Goal: Task Accomplishment & Management: Manage account settings

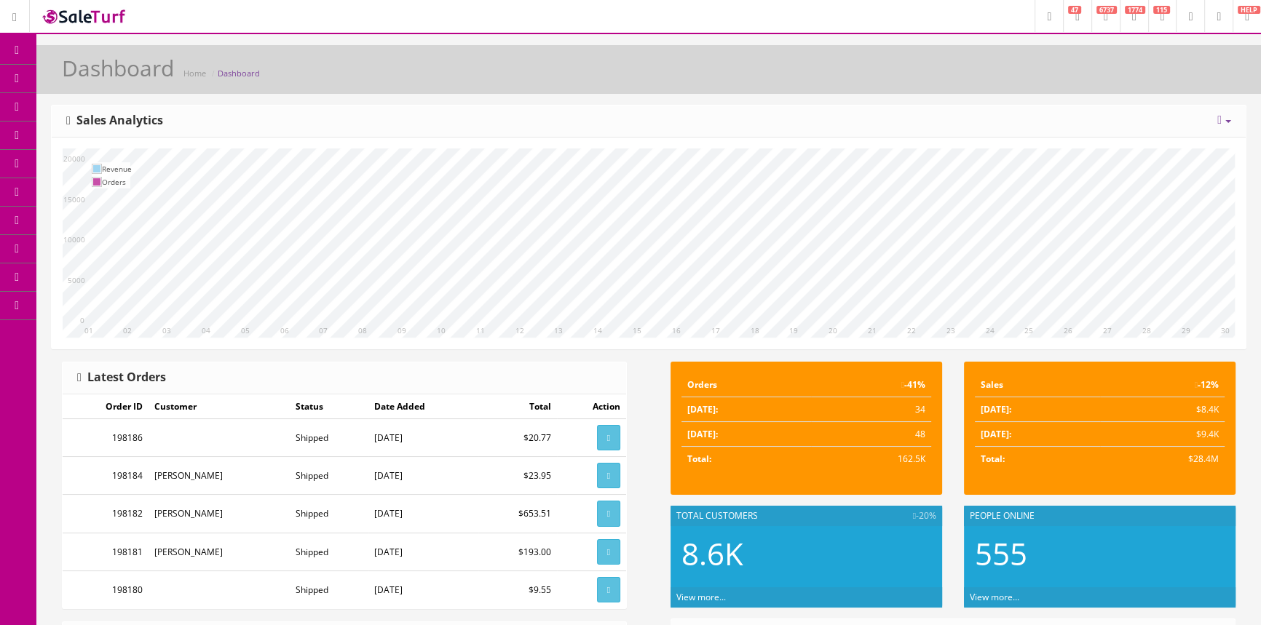
click at [122, 74] on span "Products" at bounding box center [105, 78] width 36 height 12
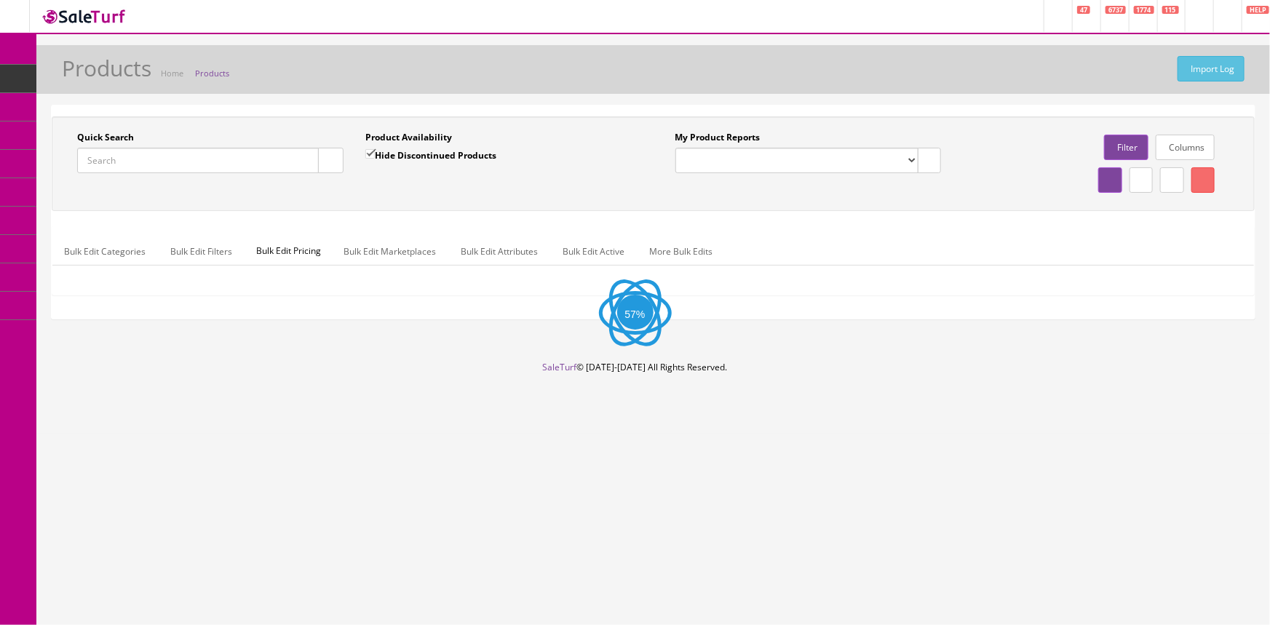
click at [146, 160] on input "Quick Search" at bounding box center [198, 160] width 242 height 25
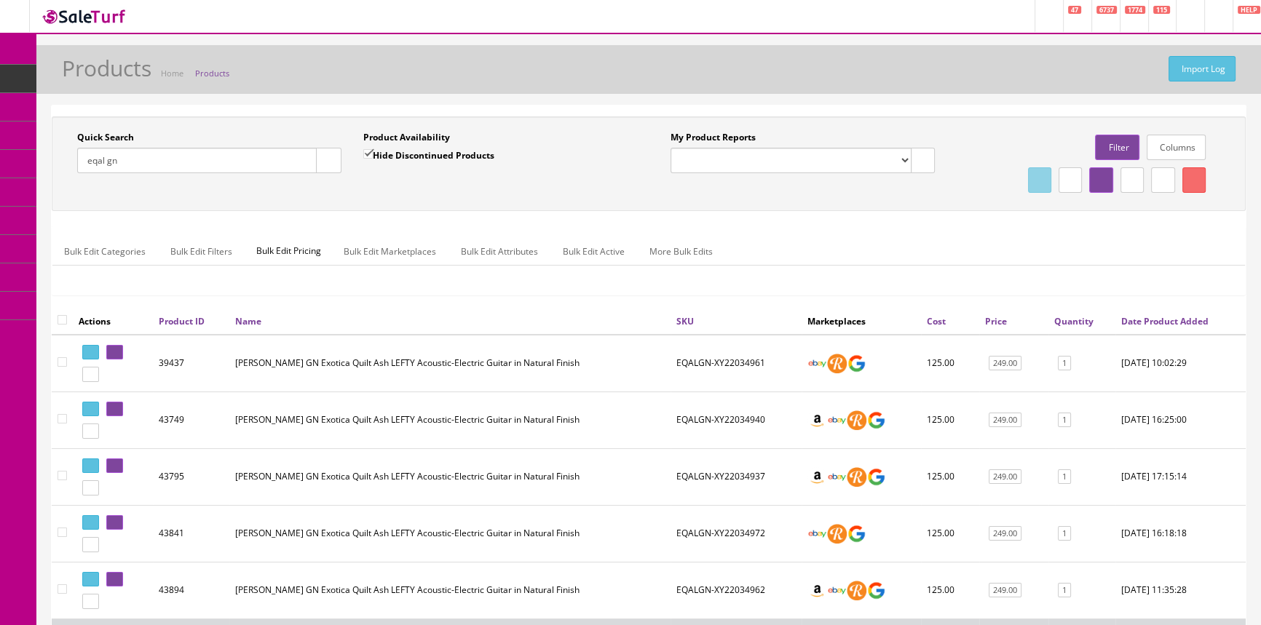
type input "eqal gn"
click at [368, 151] on input "Hide Discontinued Products" at bounding box center [367, 153] width 9 height 9
checkbox input "false"
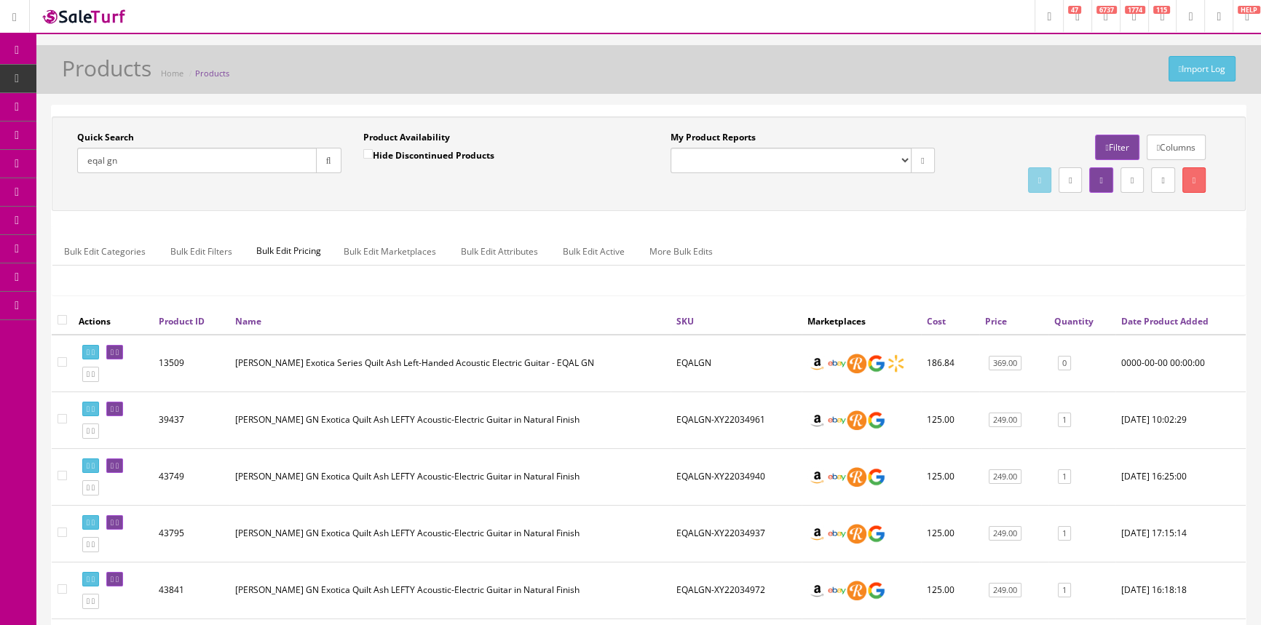
drag, startPoint x: 138, startPoint y: 160, endPoint x: 151, endPoint y: 102, distance: 59.7
click at [13, 159] on div "Research Trends Trending on Ebay Google Trends Amazon Insights (Login Before Cl…" at bounding box center [630, 432] width 1261 height 864
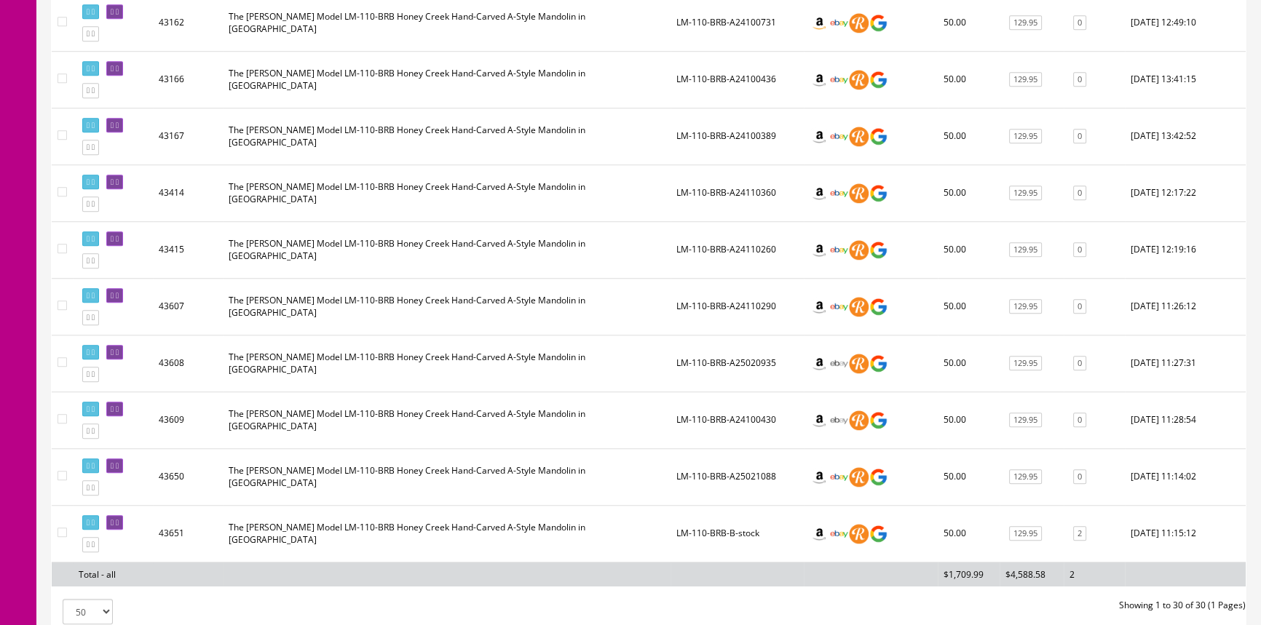
scroll to position [1589, 0]
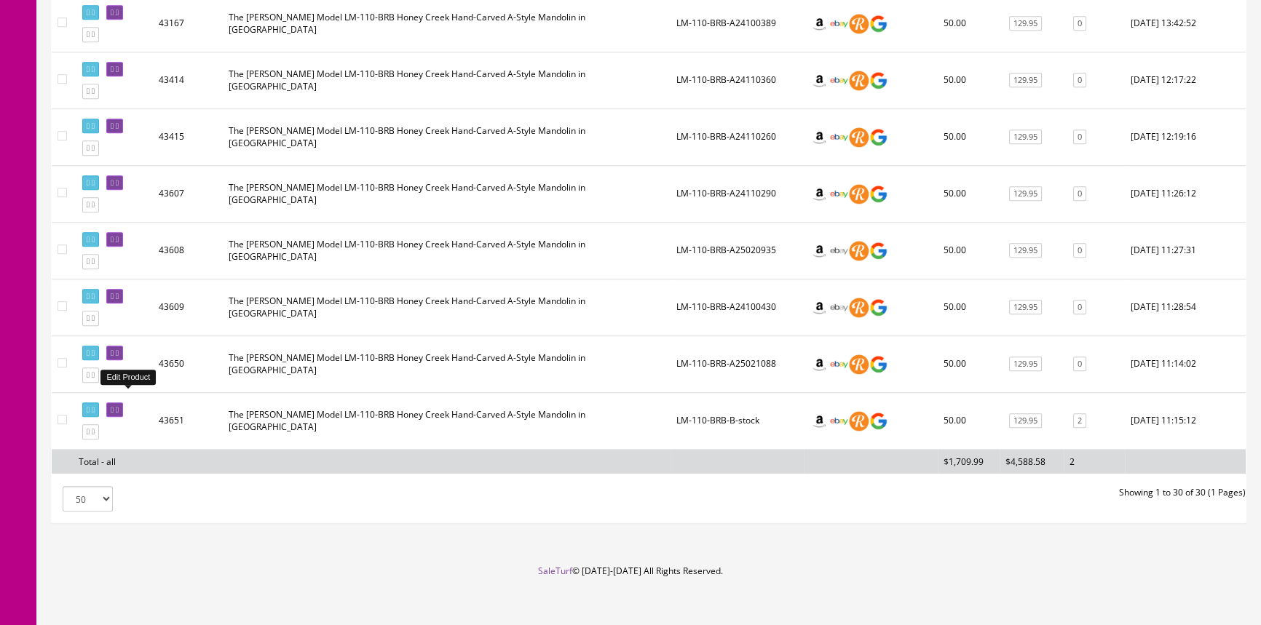
type input "lm-110"
click at [118, 402] on link at bounding box center [114, 409] width 17 height 15
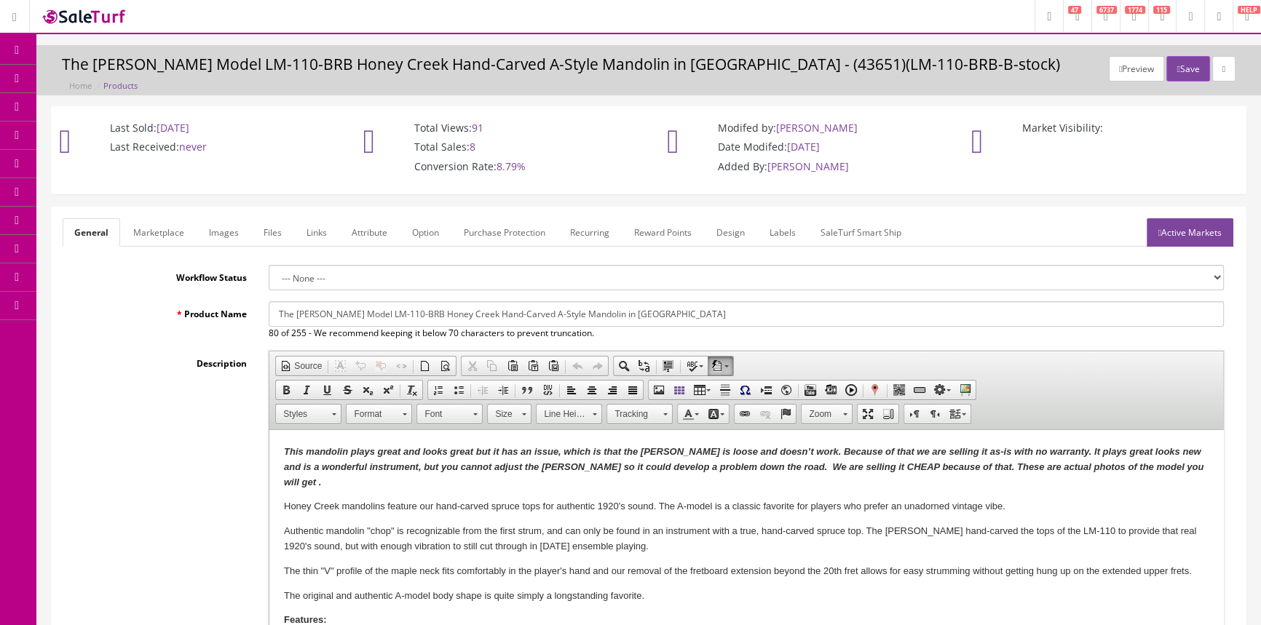
click at [789, 233] on link "Labels" at bounding box center [782, 232] width 49 height 28
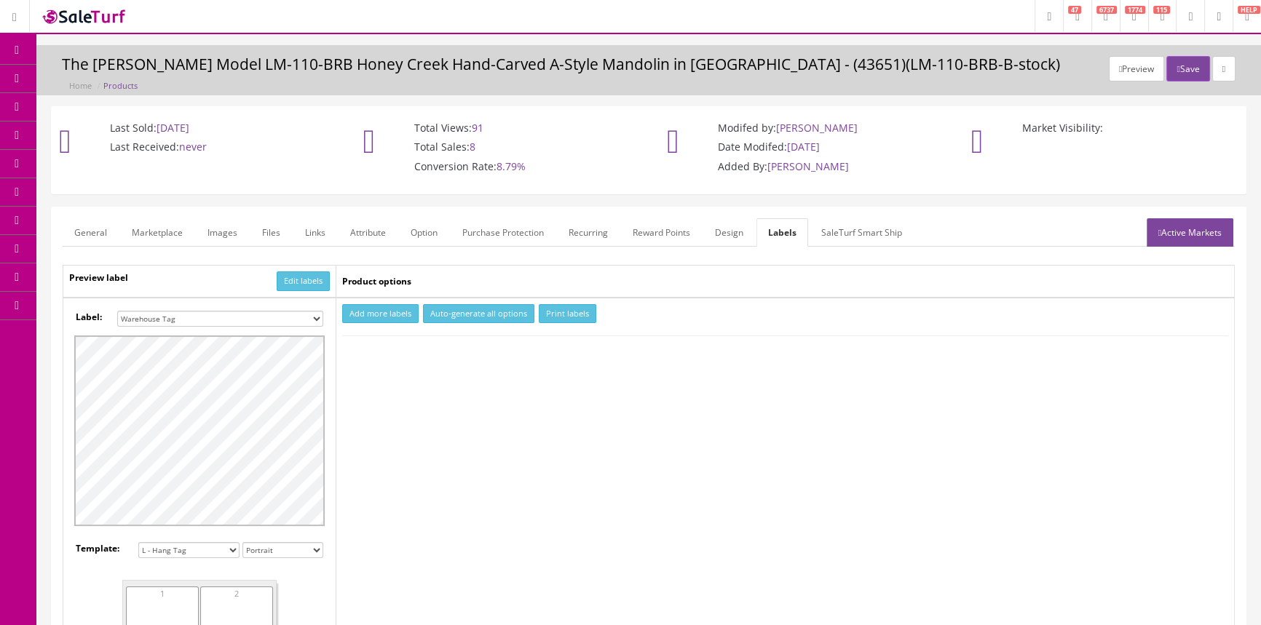
click at [296, 315] on select "Small Label 2 x 1 Label Shoe label 100 barcodes Dymo Label 2 X 1 Sticker Labels…" at bounding box center [220, 319] width 206 height 16
click at [360, 317] on button "Add more labels" at bounding box center [380, 314] width 76 height 20
click at [402, 352] on input "1" at bounding box center [376, 358] width 65 height 16
click at [402, 352] on input "2" at bounding box center [376, 358] width 65 height 16
type input "1"
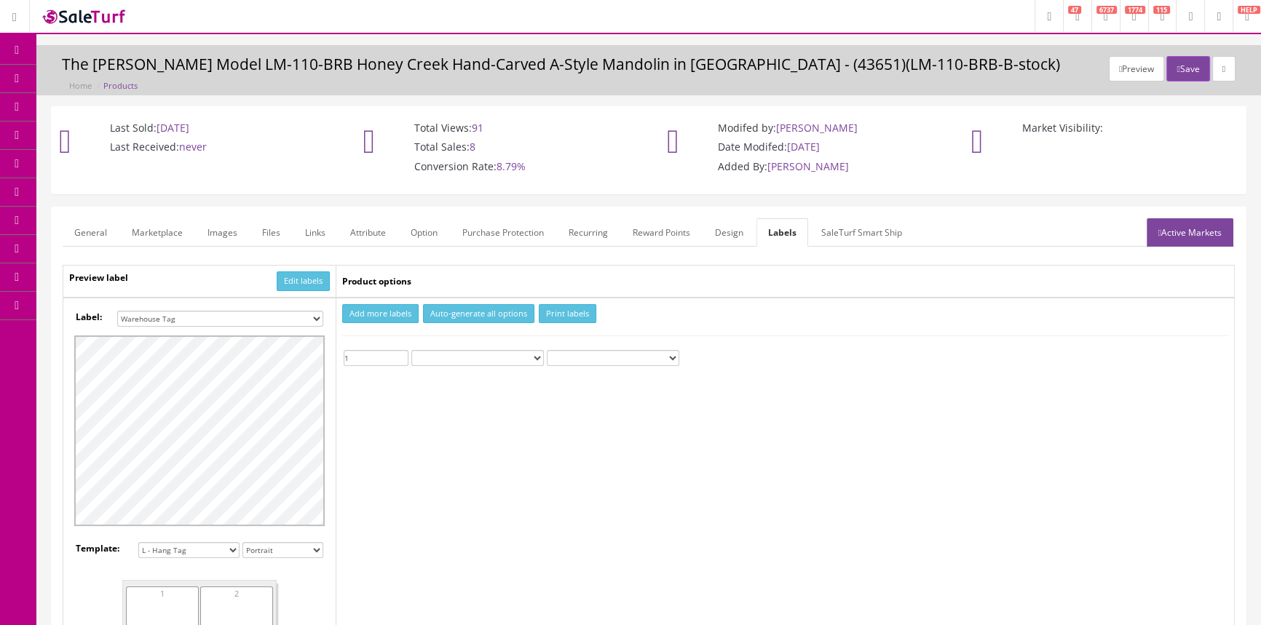
click at [402, 358] on input "1" at bounding box center [376, 358] width 65 height 16
click at [571, 317] on button "Print labels" at bounding box center [567, 314] width 57 height 20
click at [90, 223] on link "General" at bounding box center [91, 232] width 56 height 28
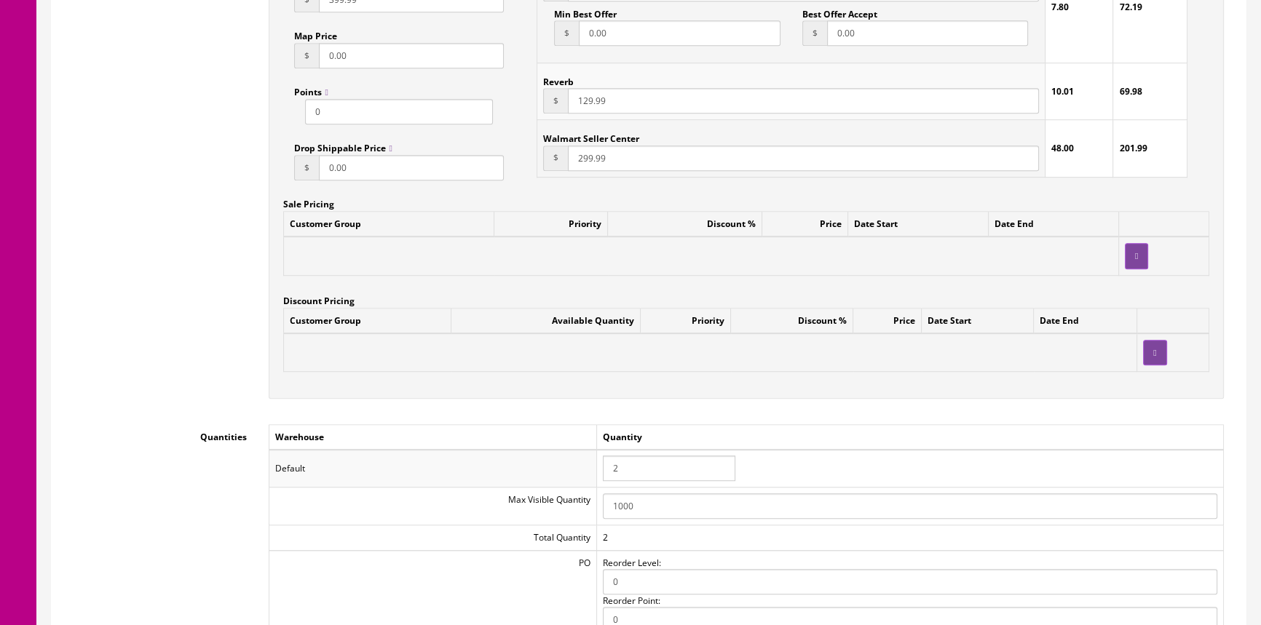
scroll to position [1191, 0]
click at [640, 469] on input "2" at bounding box center [669, 466] width 132 height 25
type input "3"
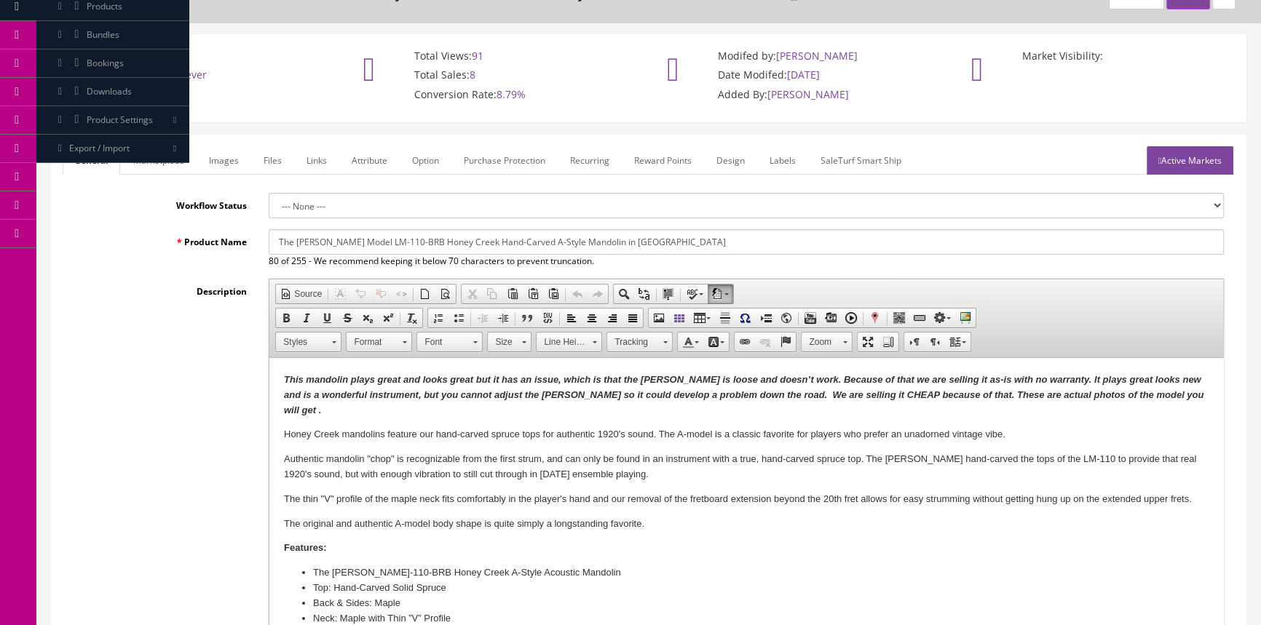
scroll to position [0, 0]
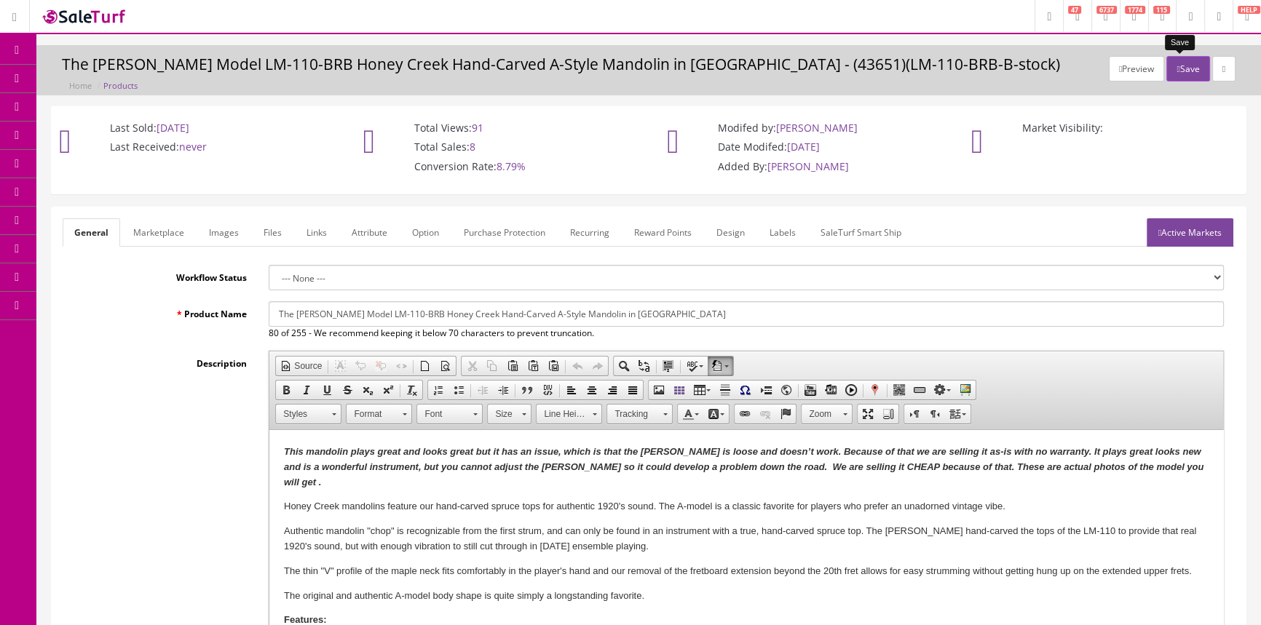
type input "5"
click at [1186, 65] on button "Save" at bounding box center [1187, 68] width 43 height 25
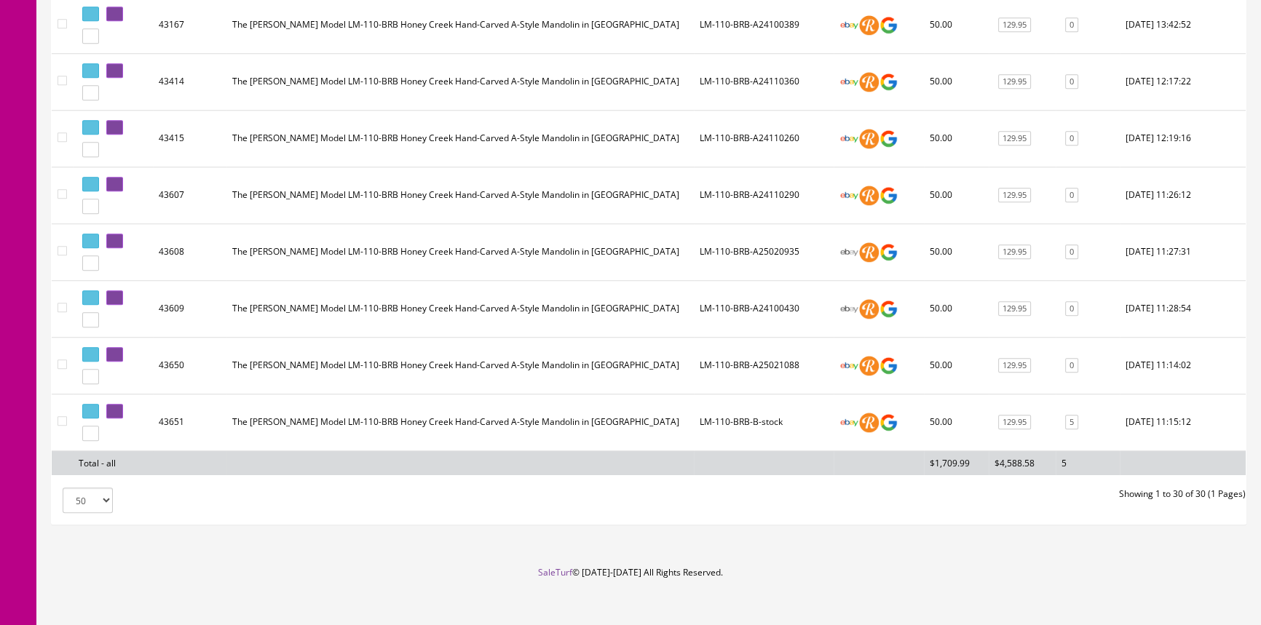
scroll to position [1589, 0]
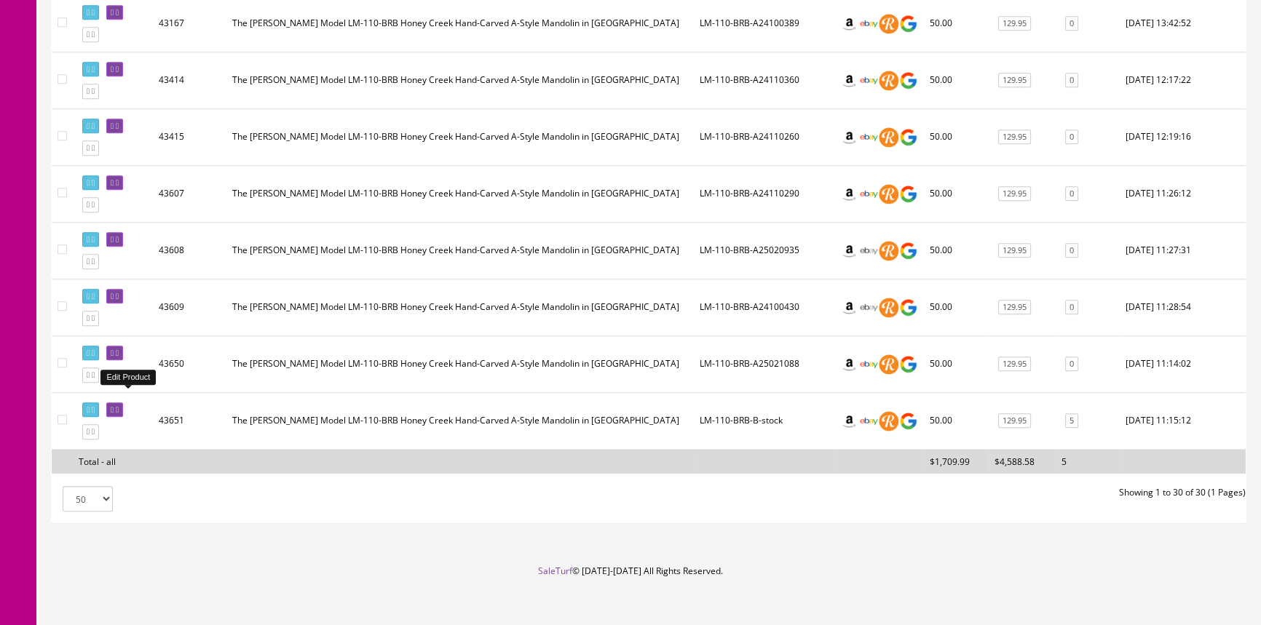
click at [114, 406] on icon at bounding box center [112, 410] width 3 height 8
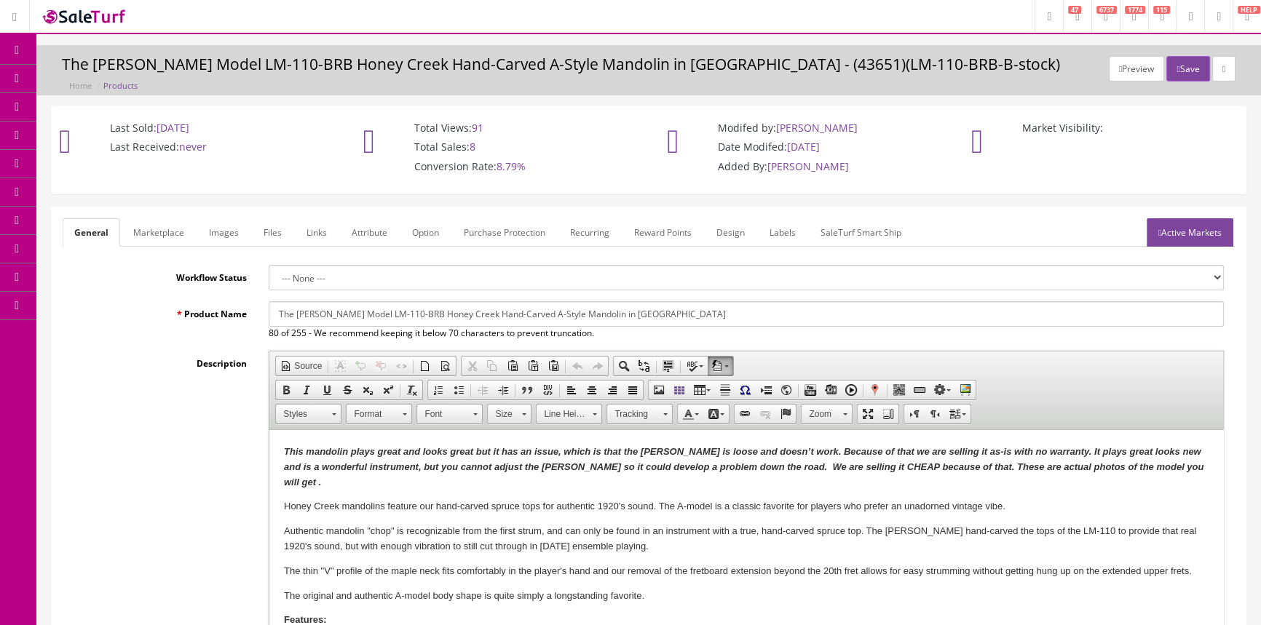
click at [235, 234] on link "Images" at bounding box center [223, 232] width 53 height 28
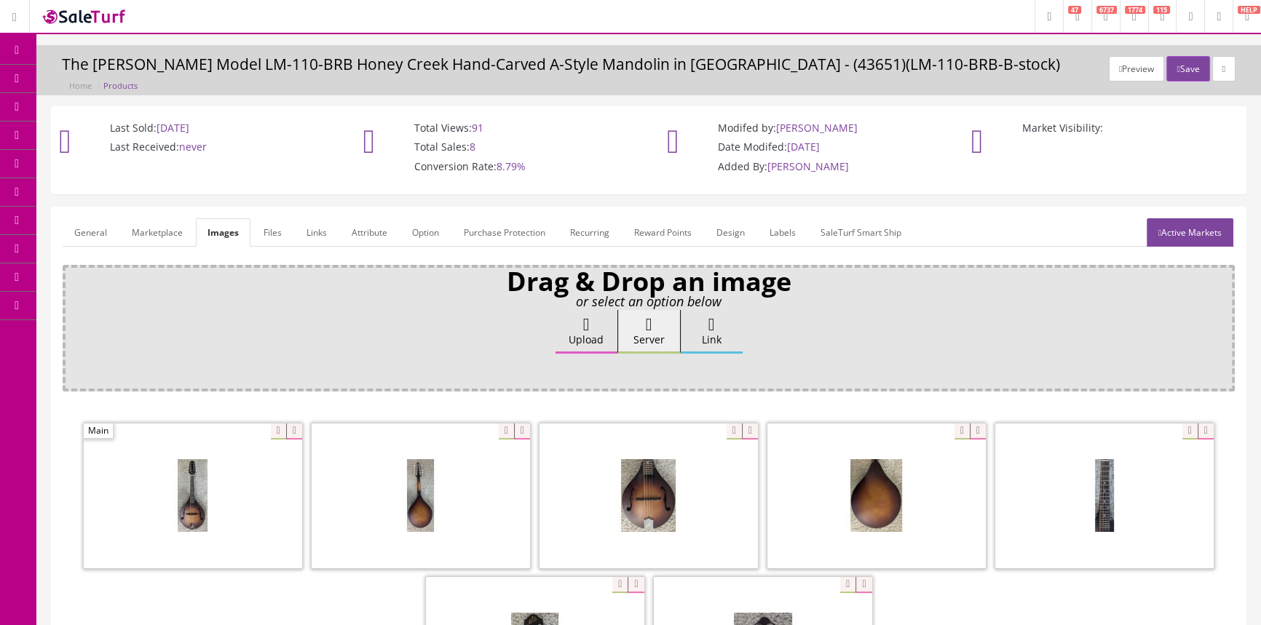
click at [20, 45] on icon at bounding box center [16, 50] width 15 height 12
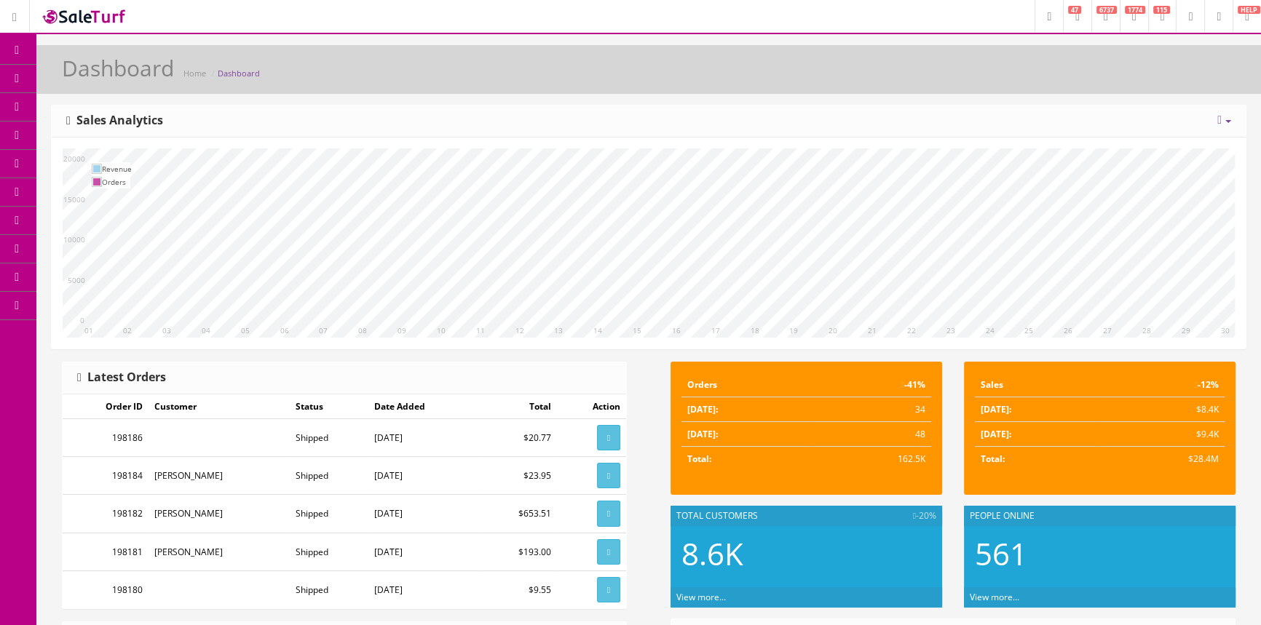
click at [103, 79] on span "Products" at bounding box center [105, 78] width 36 height 12
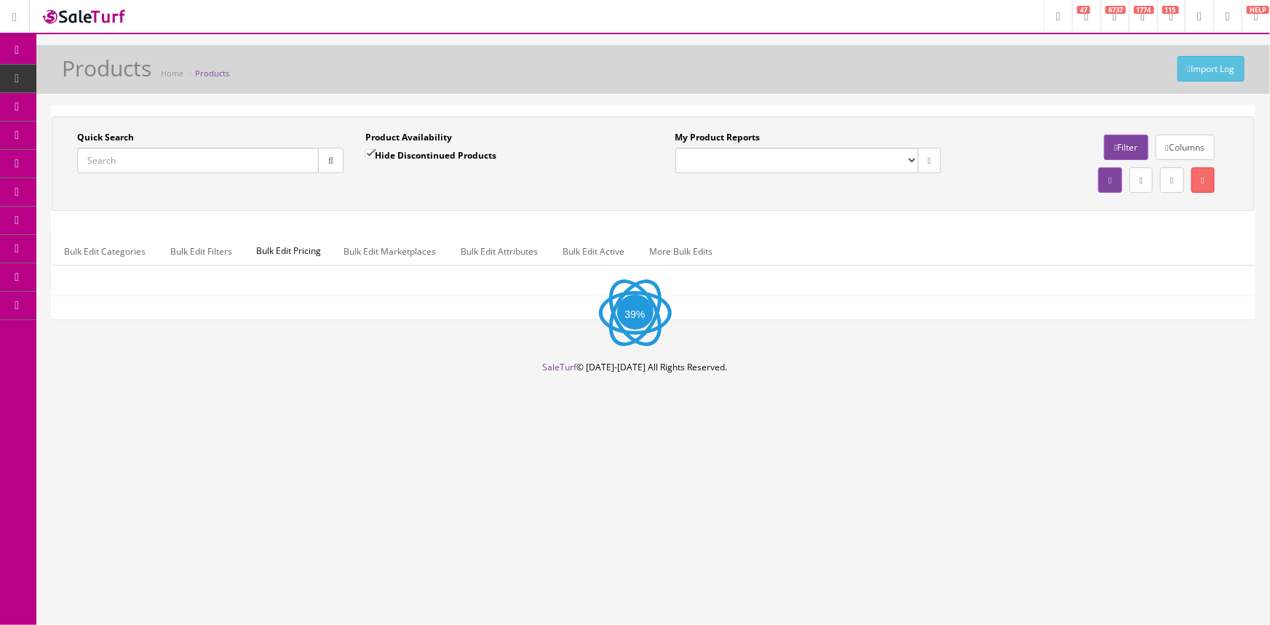
drag, startPoint x: 136, startPoint y: 162, endPoint x: 172, endPoint y: 171, distance: 37.4
click at [138, 163] on input "Quick Search" at bounding box center [198, 160] width 242 height 25
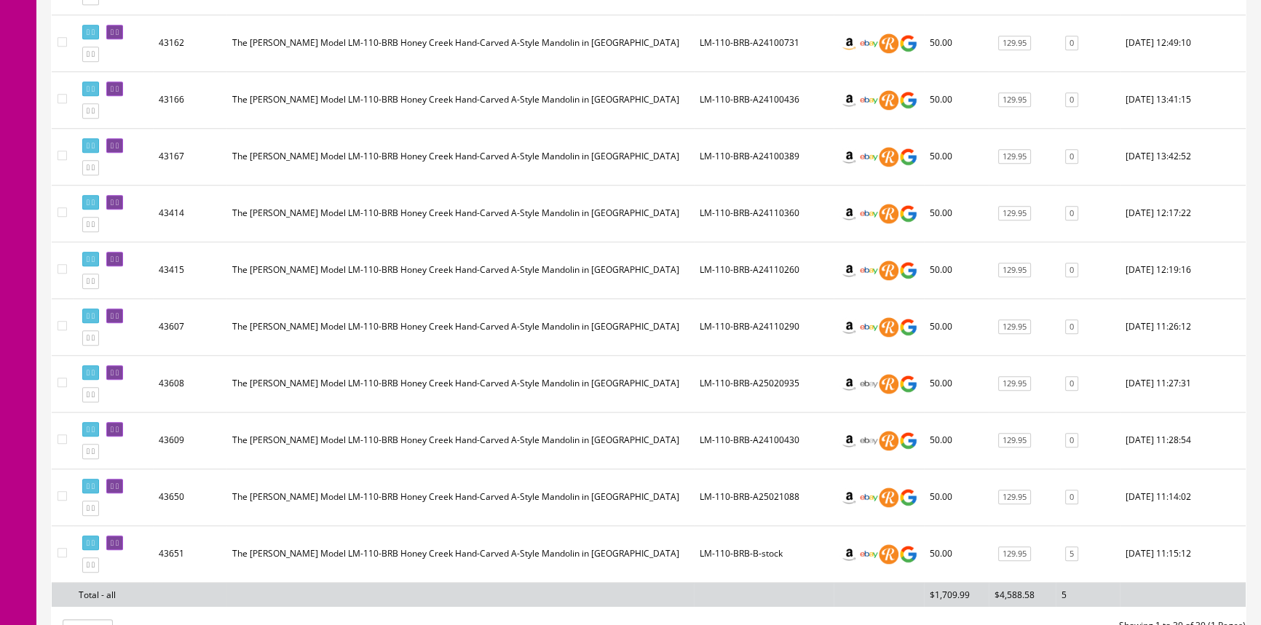
scroll to position [1589, 0]
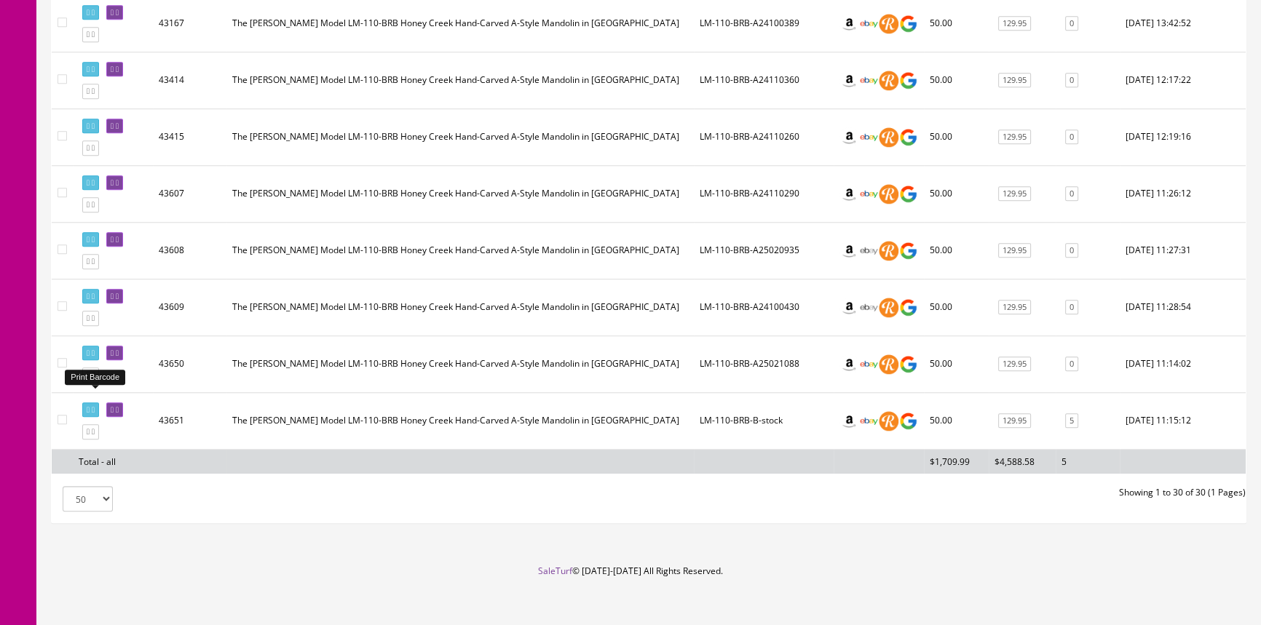
click at [84, 402] on link at bounding box center [90, 409] width 17 height 15
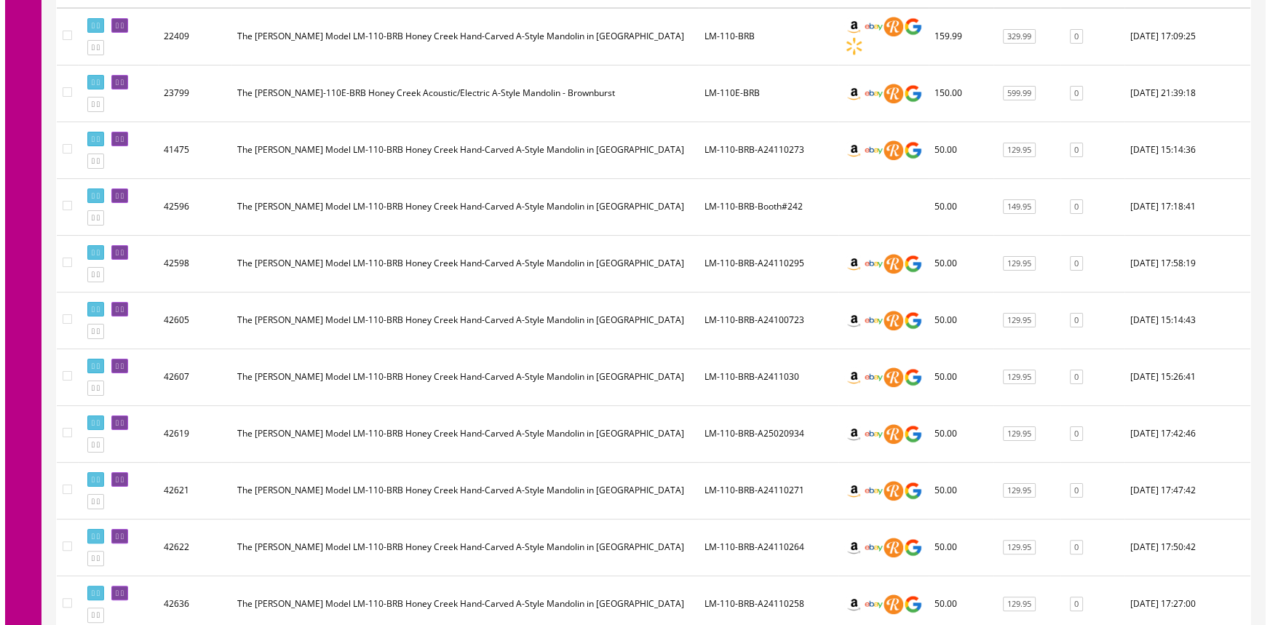
scroll to position [0, 0]
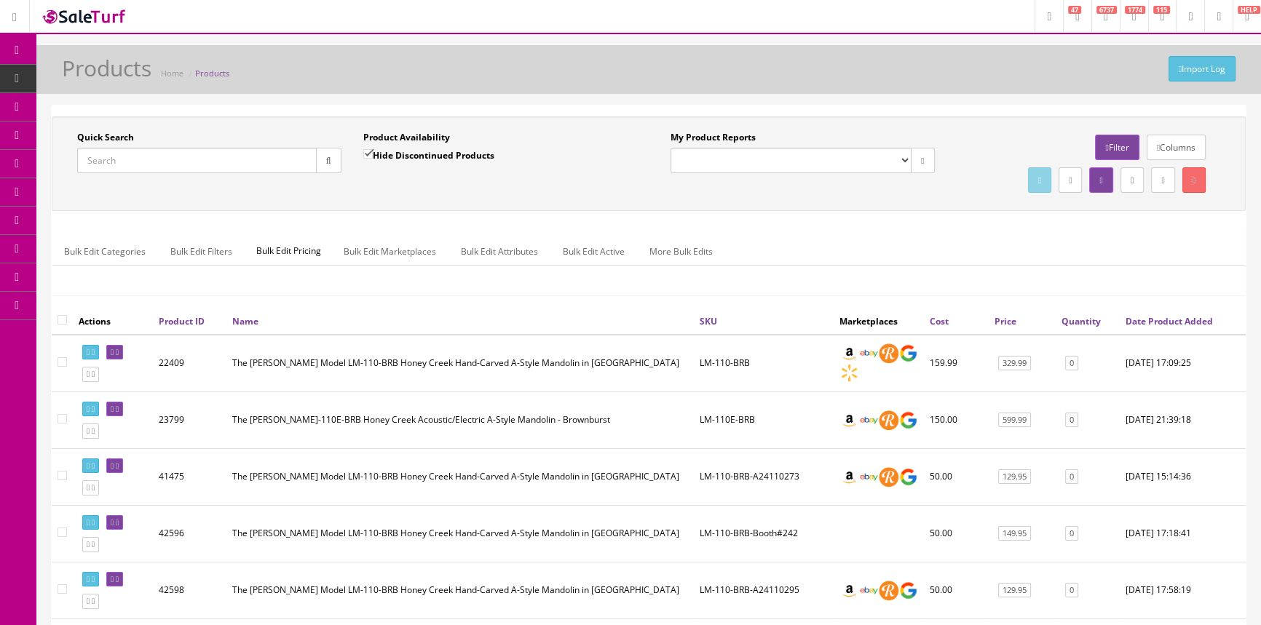
click at [127, 152] on input "Quick Search" at bounding box center [196, 160] width 239 height 25
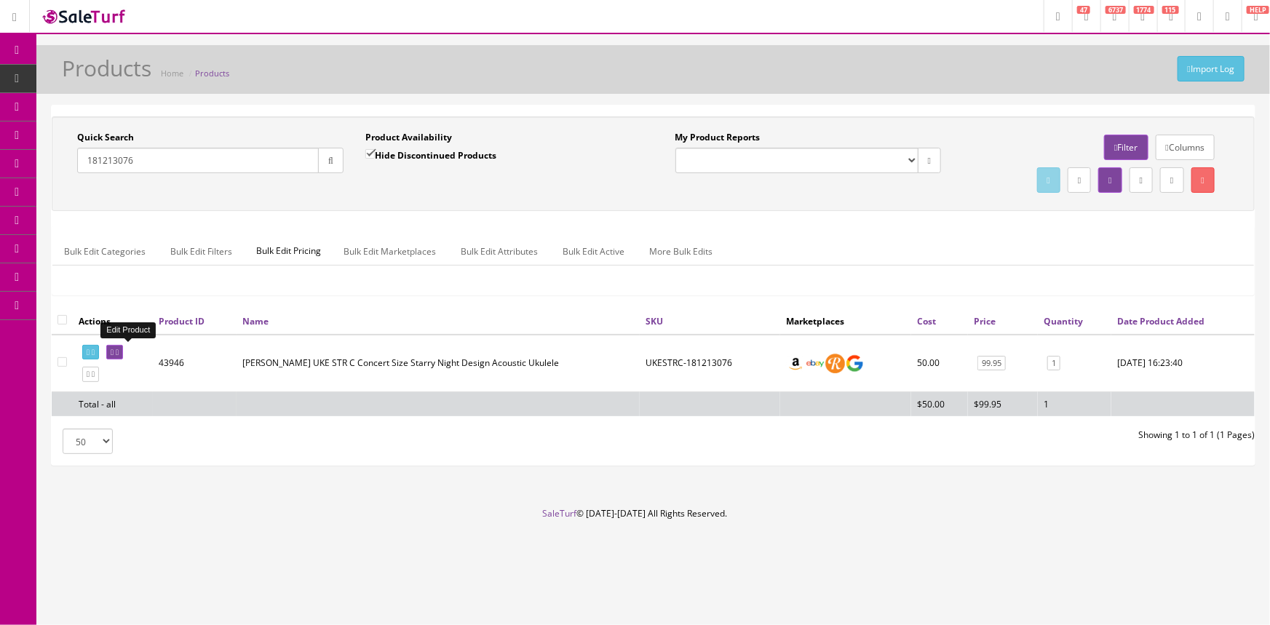
type input "181213076"
click at [114, 351] on icon at bounding box center [112, 353] width 3 height 8
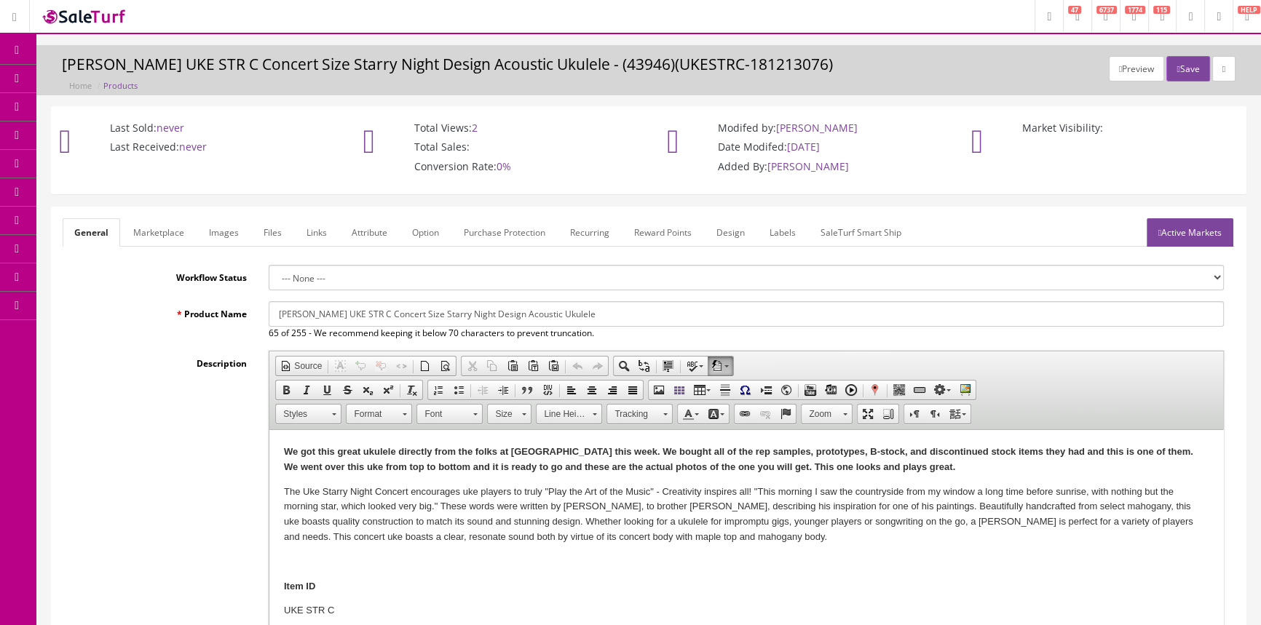
click at [786, 231] on link "Labels" at bounding box center [782, 232] width 49 height 28
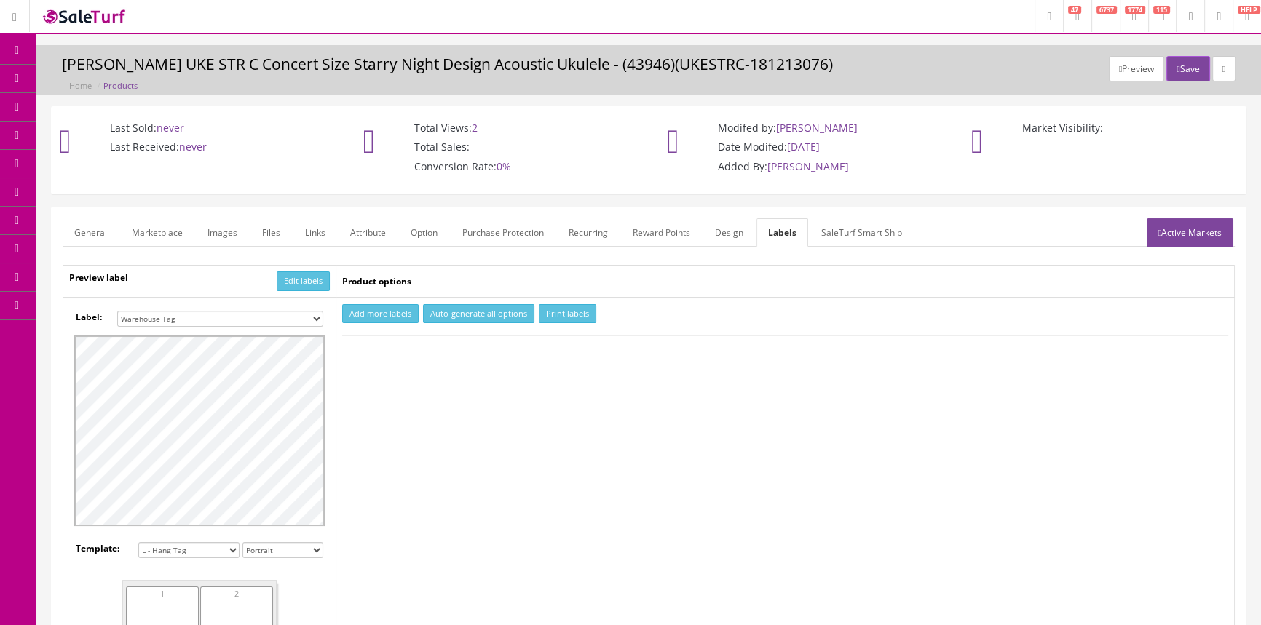
click at [263, 319] on select "Small Label 2 x 1 Label Shoe label 100 barcodes Dymo Label 2 X 1 Sticker Labels…" at bounding box center [220, 319] width 206 height 16
select select "16"
click at [117, 311] on select "Small Label 2 x 1 Label Shoe label 100 barcodes Dymo Label 2 X 1 Sticker Labels…" at bounding box center [220, 319] width 206 height 16
click at [381, 309] on button "Add more labels" at bounding box center [380, 314] width 76 height 20
type input "1"
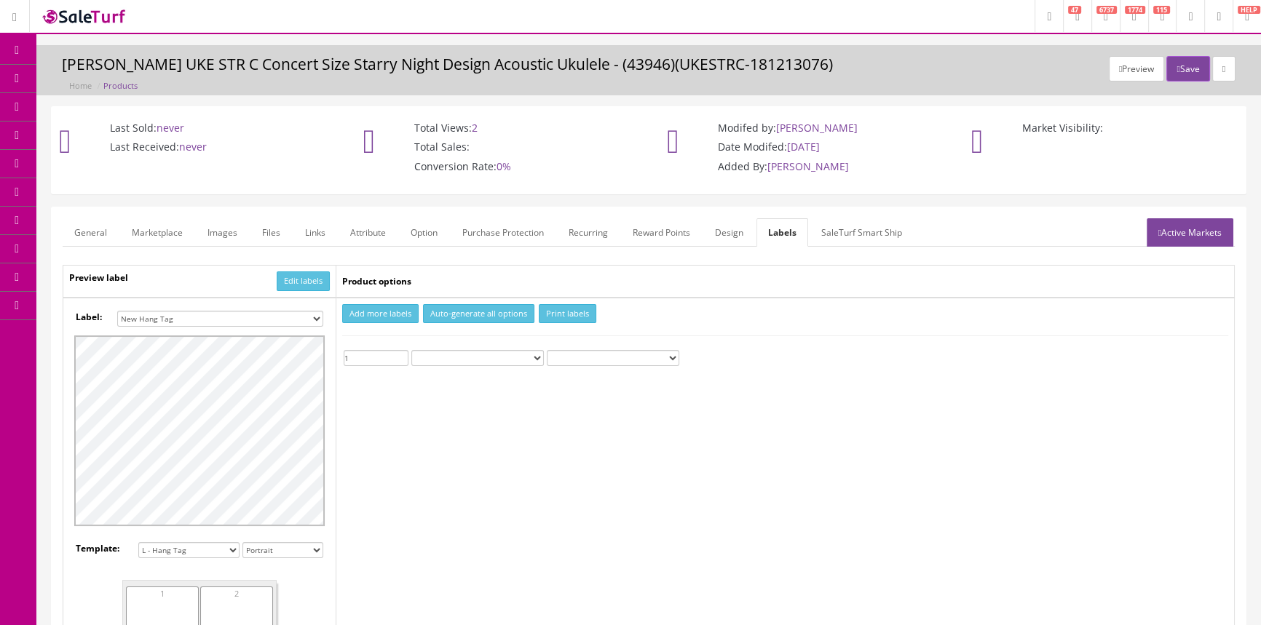
click at [403, 352] on input "1" at bounding box center [376, 358] width 65 height 16
click at [549, 308] on button "Print labels" at bounding box center [567, 314] width 57 height 20
click at [109, 78] on span "Products" at bounding box center [105, 78] width 36 height 12
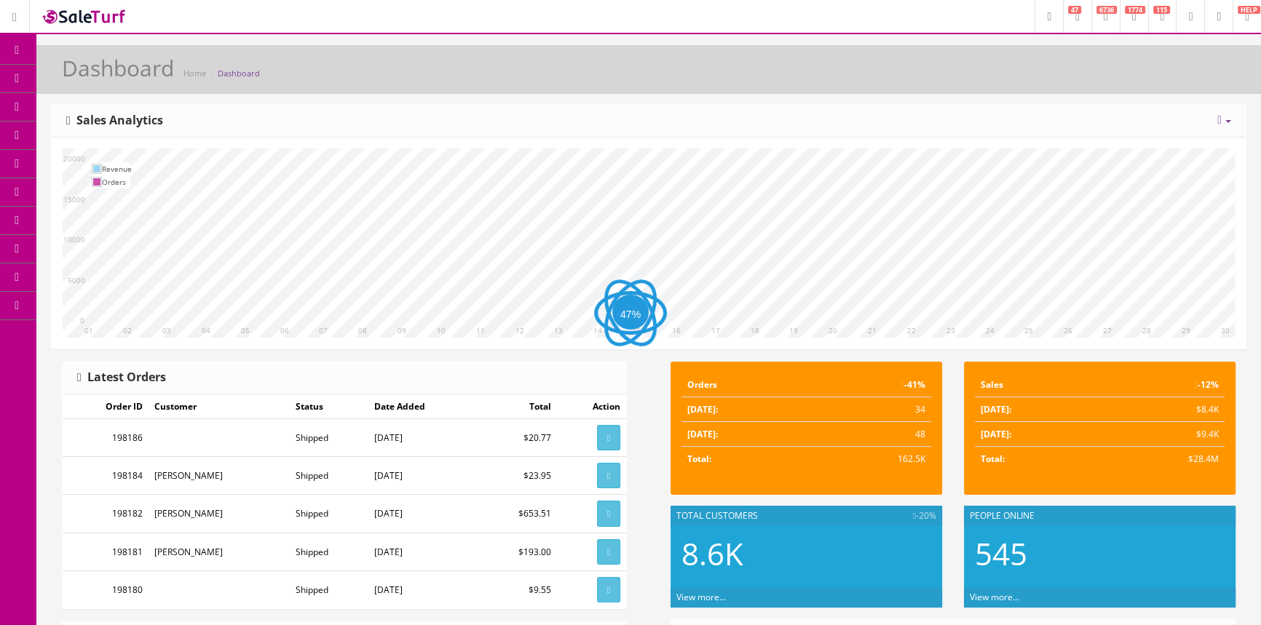
click at [130, 70] on link "Products" at bounding box center [112, 79] width 153 height 28
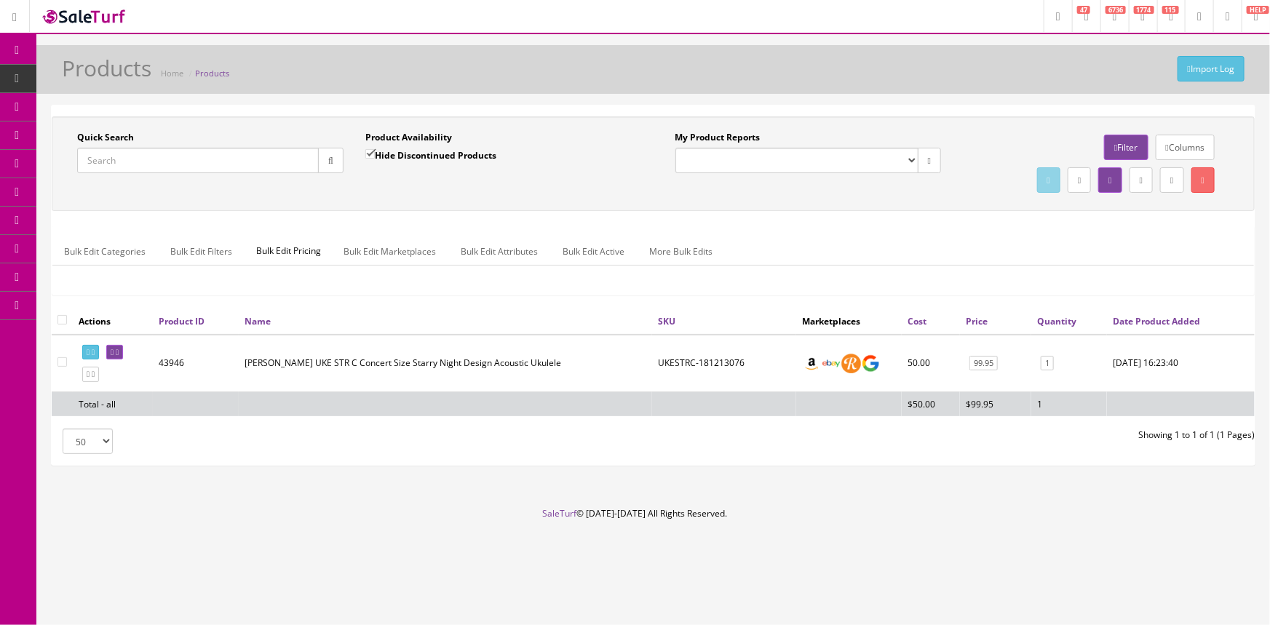
click at [186, 159] on input "Quick Search" at bounding box center [198, 160] width 242 height 25
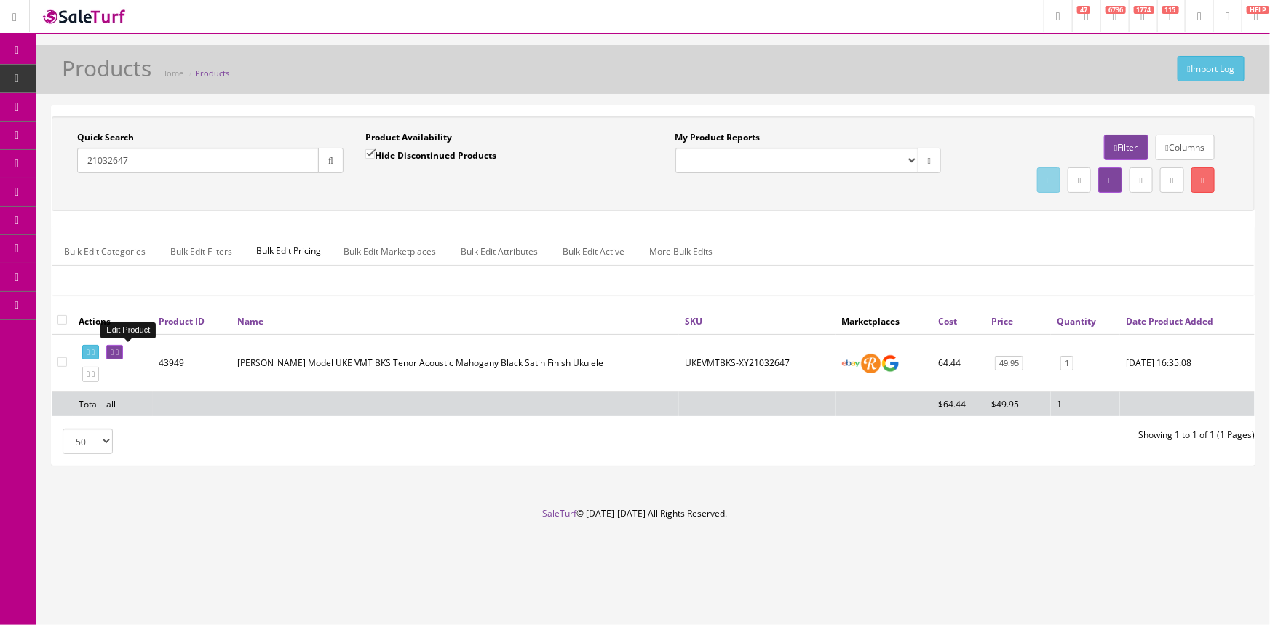
type input "21032647"
click at [114, 350] on icon at bounding box center [112, 353] width 3 height 8
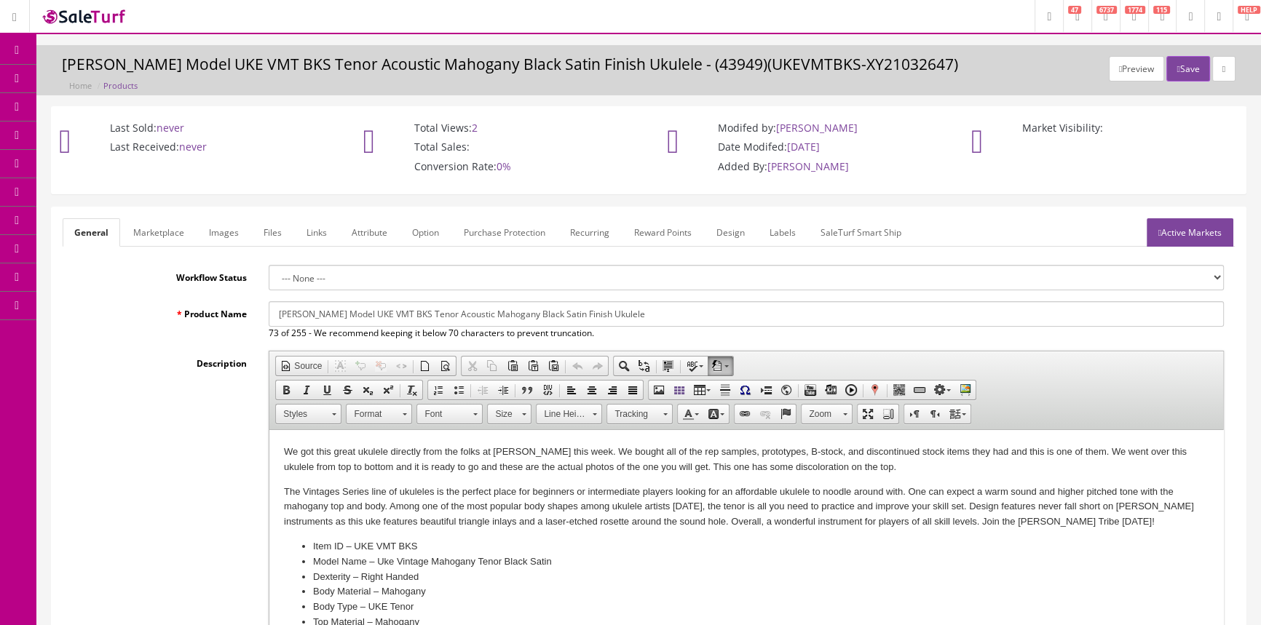
click at [783, 229] on link "Labels" at bounding box center [782, 232] width 49 height 28
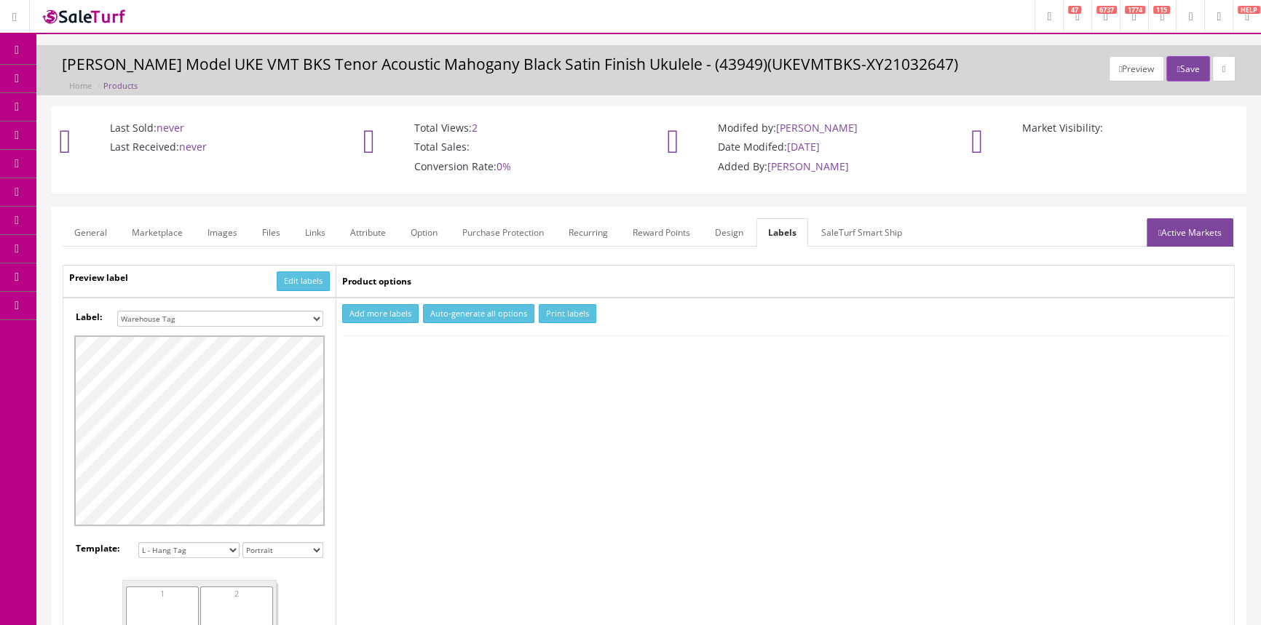
click at [304, 316] on select "Small Label 2 x 1 Label Shoe label 100 barcodes Dymo Label 2 X 1 Sticker Labels…" at bounding box center [220, 319] width 206 height 16
select select "16"
click at [117, 311] on select "Small Label 2 x 1 Label Shoe label 100 barcodes Dymo Label 2 X 1 Sticker Labels…" at bounding box center [220, 319] width 206 height 16
click at [374, 315] on button "Add more labels" at bounding box center [380, 314] width 76 height 20
type input "1"
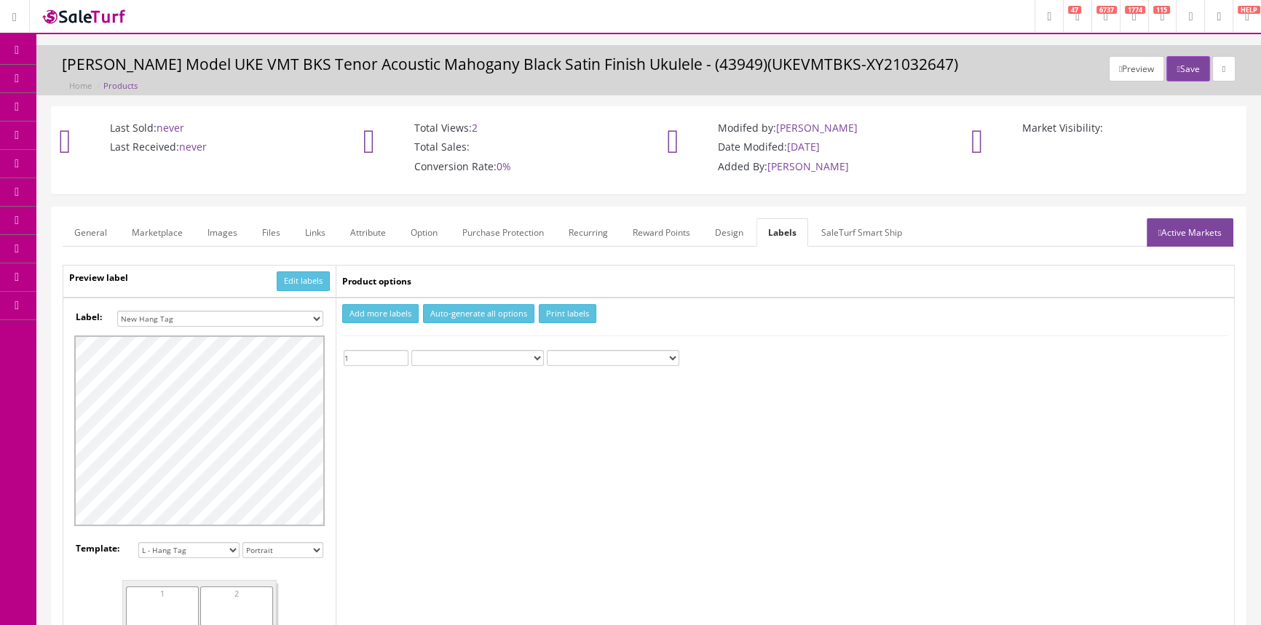
click at [397, 354] on input "1" at bounding box center [376, 358] width 65 height 16
click at [575, 313] on button "Print labels" at bounding box center [567, 314] width 57 height 20
click at [111, 79] on span "Products" at bounding box center [105, 78] width 36 height 12
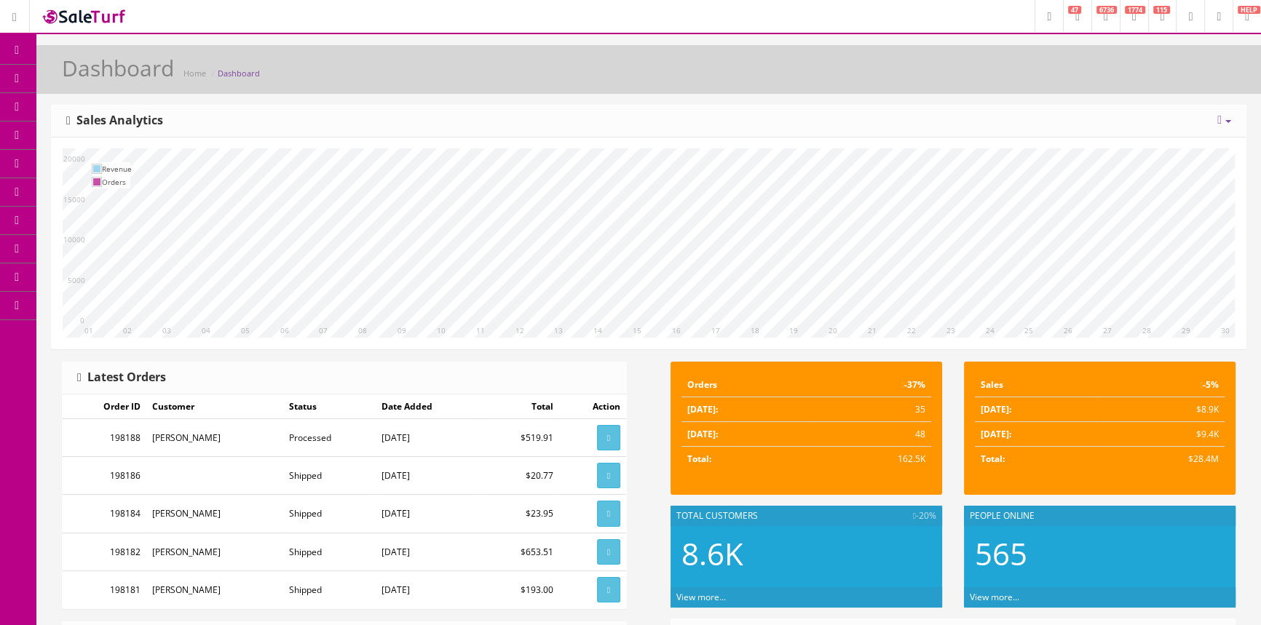
click at [122, 84] on span "Products" at bounding box center [105, 78] width 36 height 12
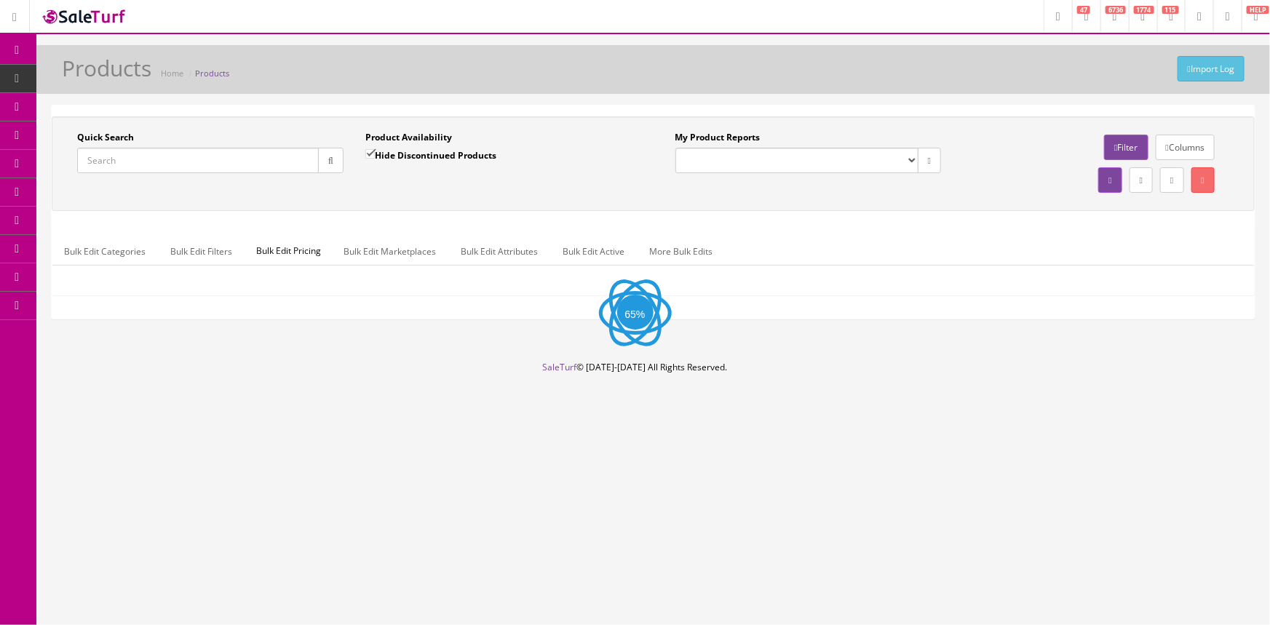
click at [131, 159] on input "Quick Search" at bounding box center [198, 160] width 242 height 25
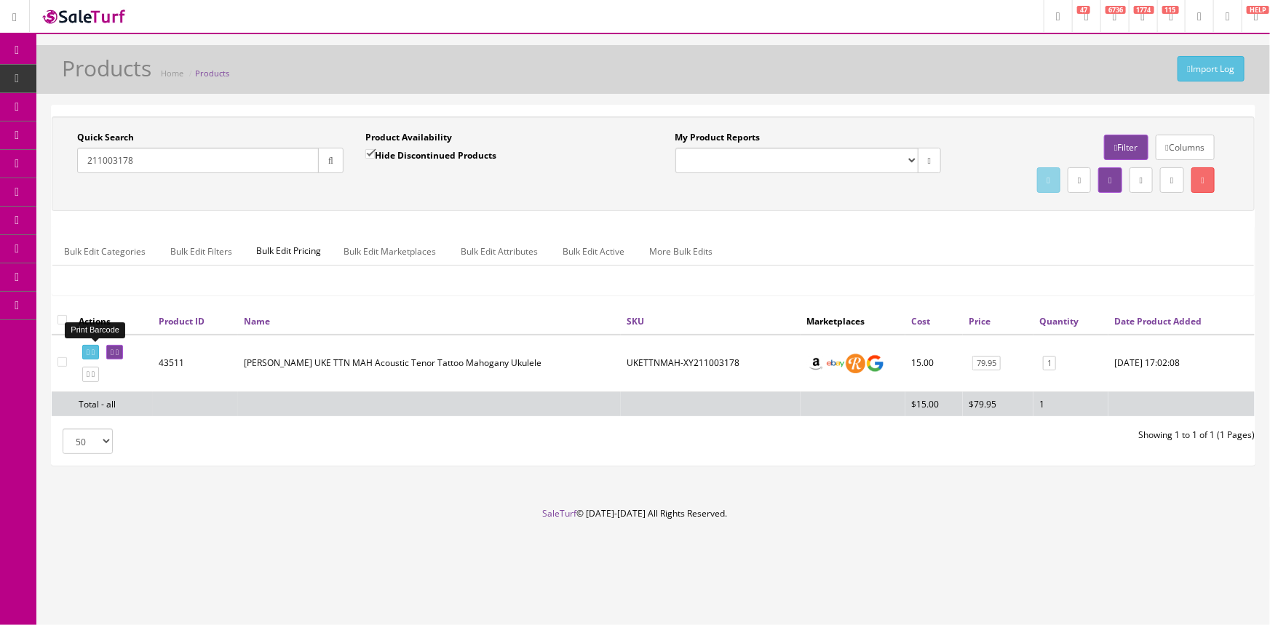
click at [87, 350] on icon at bounding box center [88, 353] width 3 height 8
drag, startPoint x: 160, startPoint y: 165, endPoint x: 0, endPoint y: 138, distance: 162.4
click at [0, 138] on div "Research Trends Trending on Ebay Google Trends Amazon Insights (Login Before Cl…" at bounding box center [635, 312] width 1270 height 625
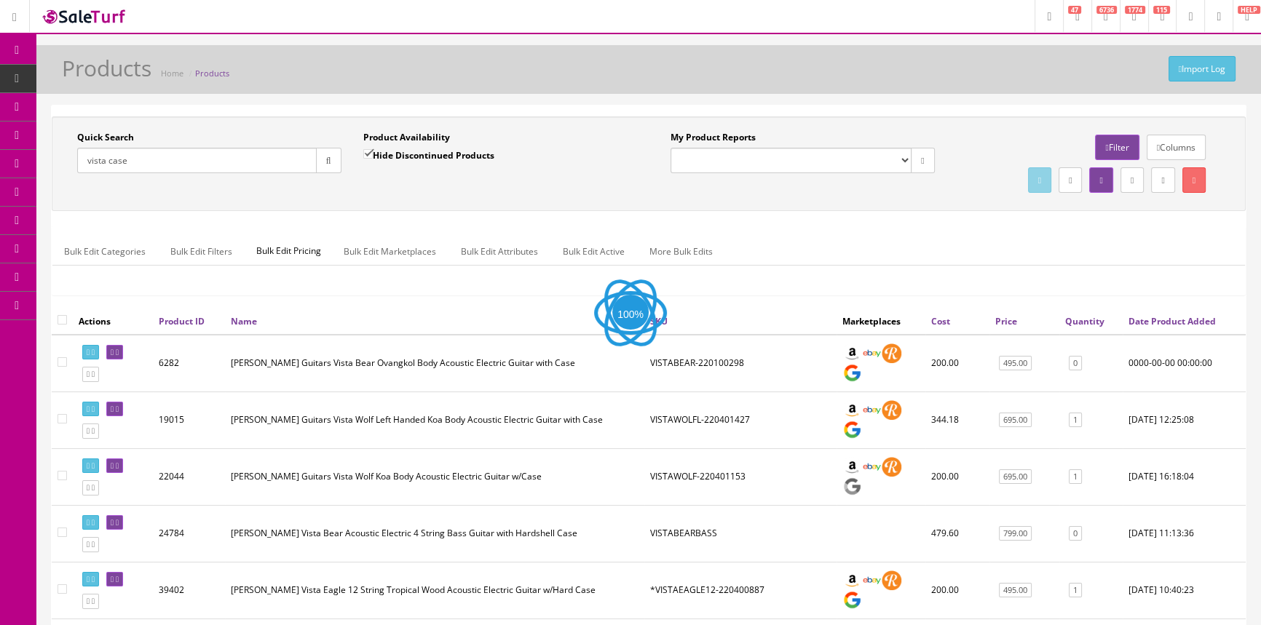
type input "vista case"
click at [370, 153] on input "Hide Discontinued Products" at bounding box center [367, 153] width 9 height 9
checkbox input "false"
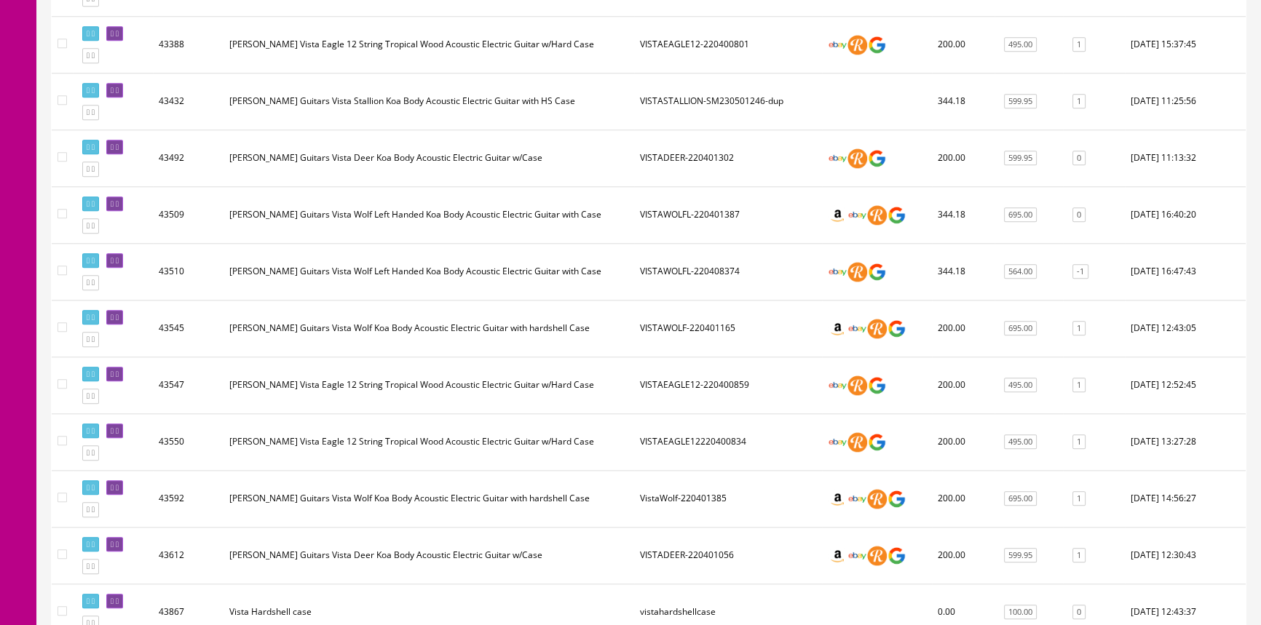
scroll to position [2096, 0]
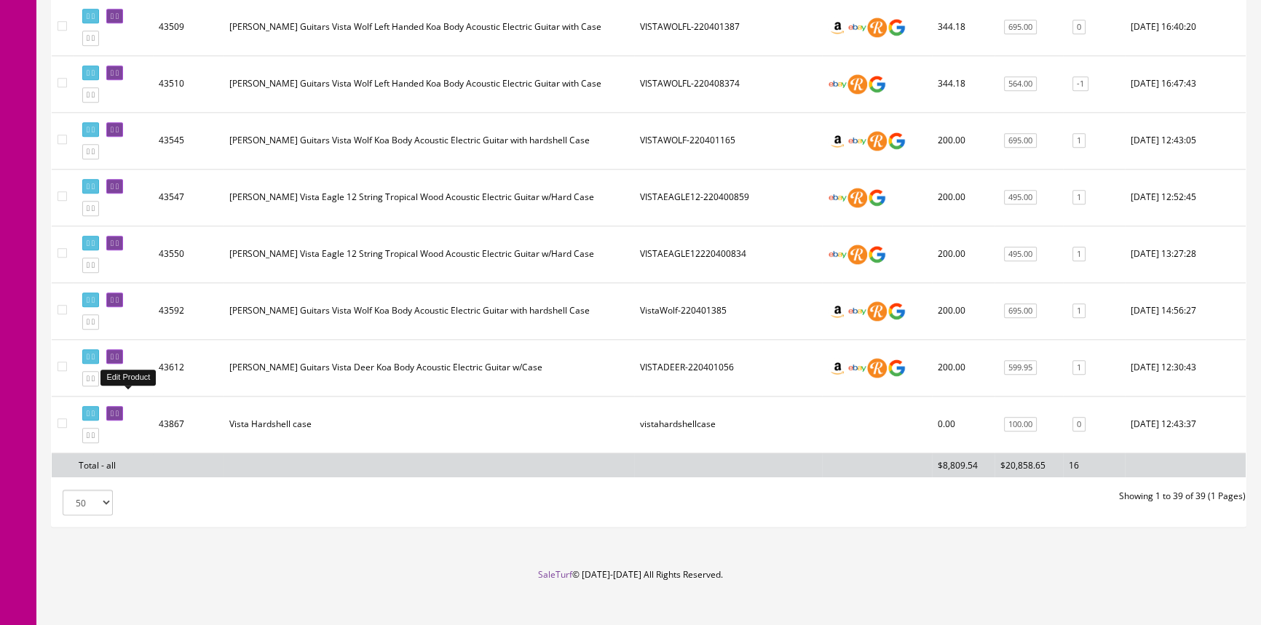
click at [118, 406] on link at bounding box center [114, 413] width 17 height 15
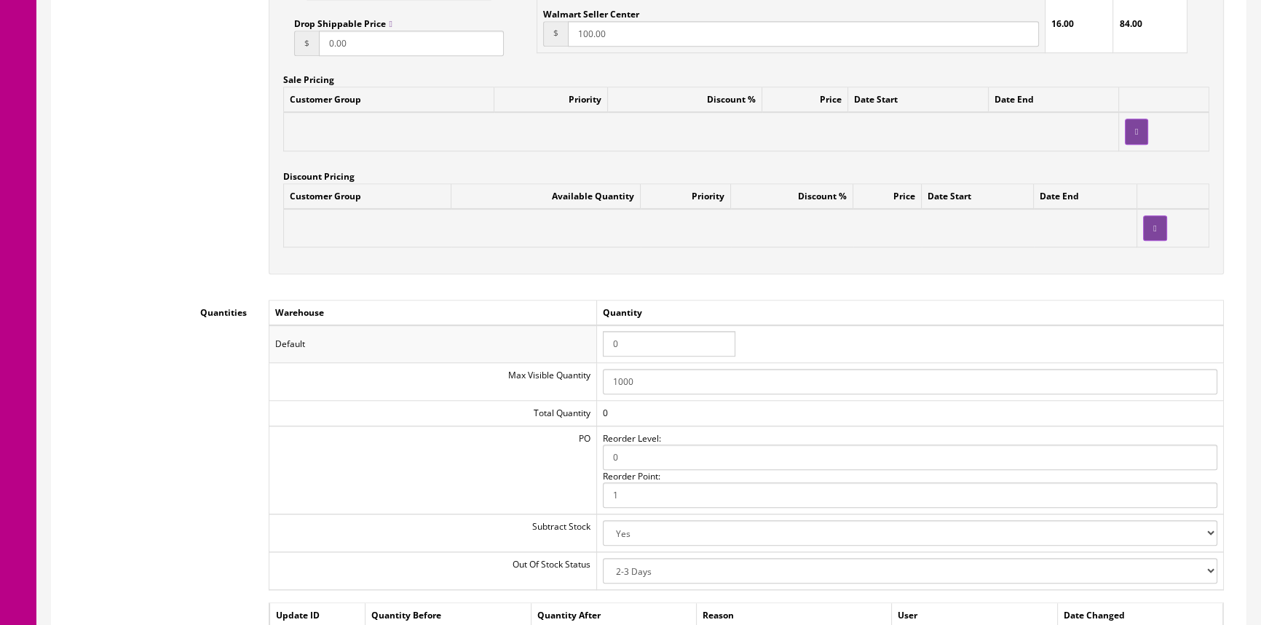
scroll to position [1323, 0]
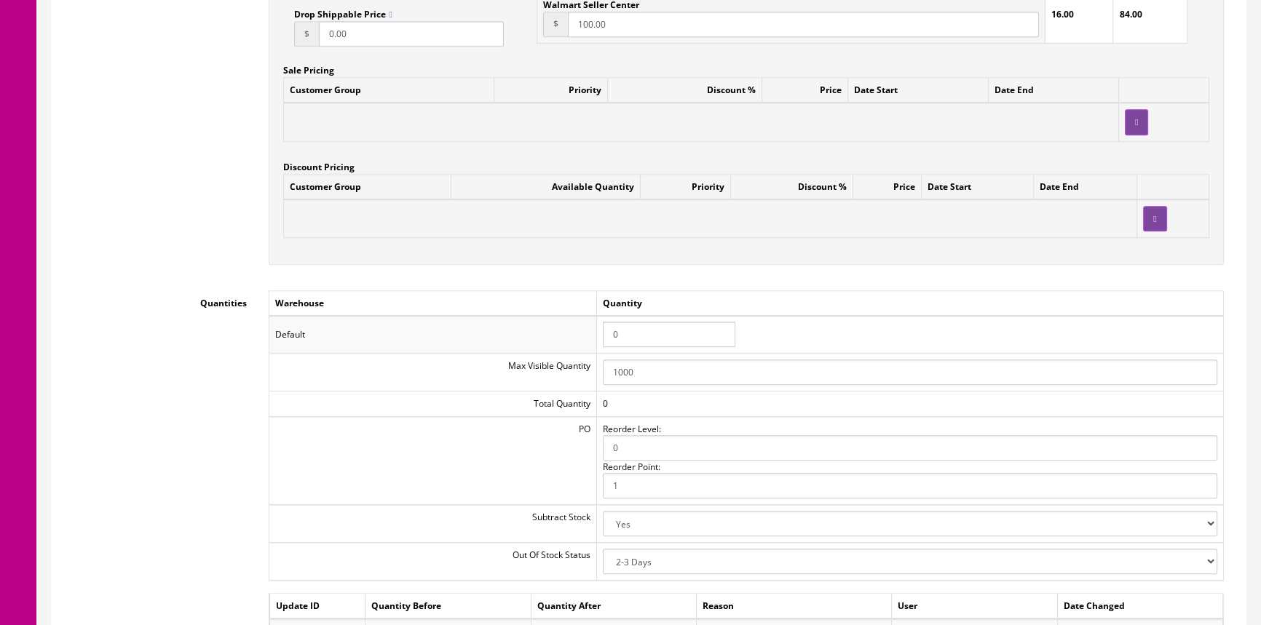
click at [641, 340] on input "0" at bounding box center [669, 334] width 132 height 25
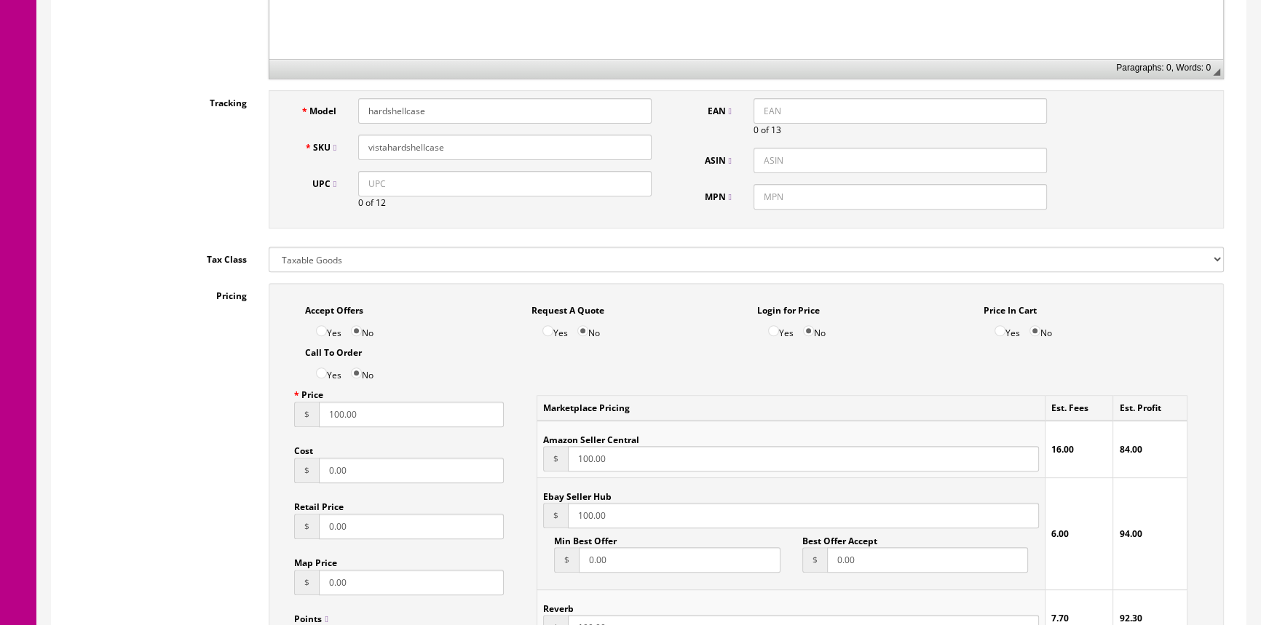
scroll to position [662, 0]
type input "1"
click at [383, 465] on input "0.00" at bounding box center [411, 471] width 185 height 25
type input "0"
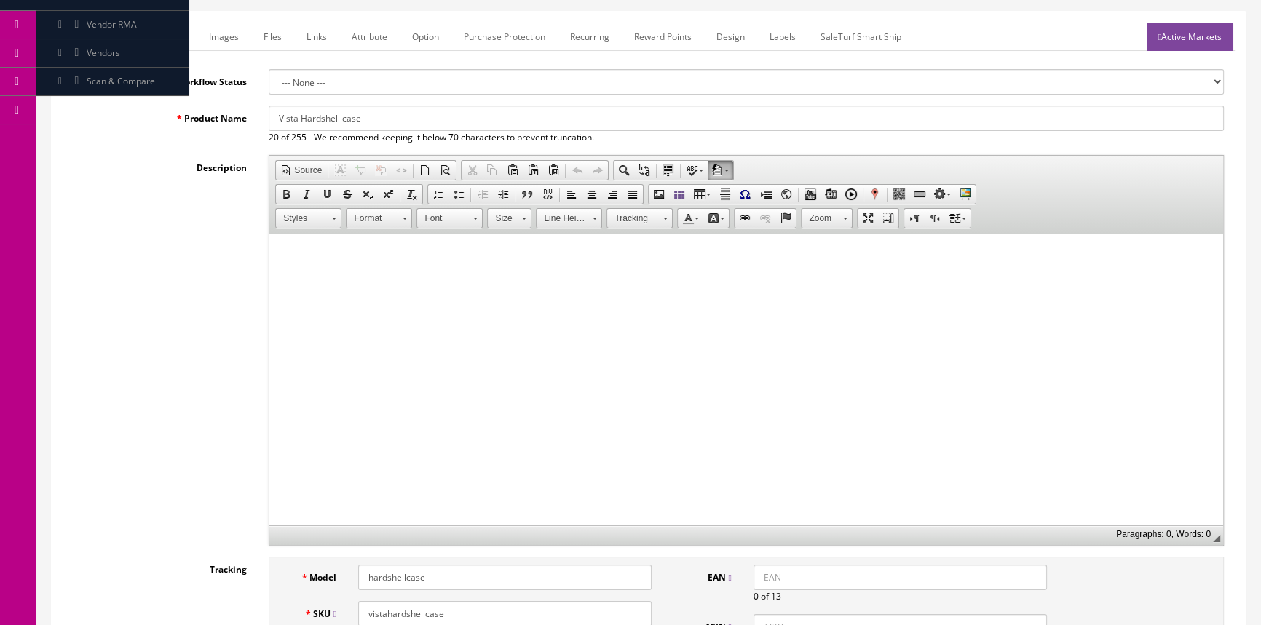
scroll to position [0, 0]
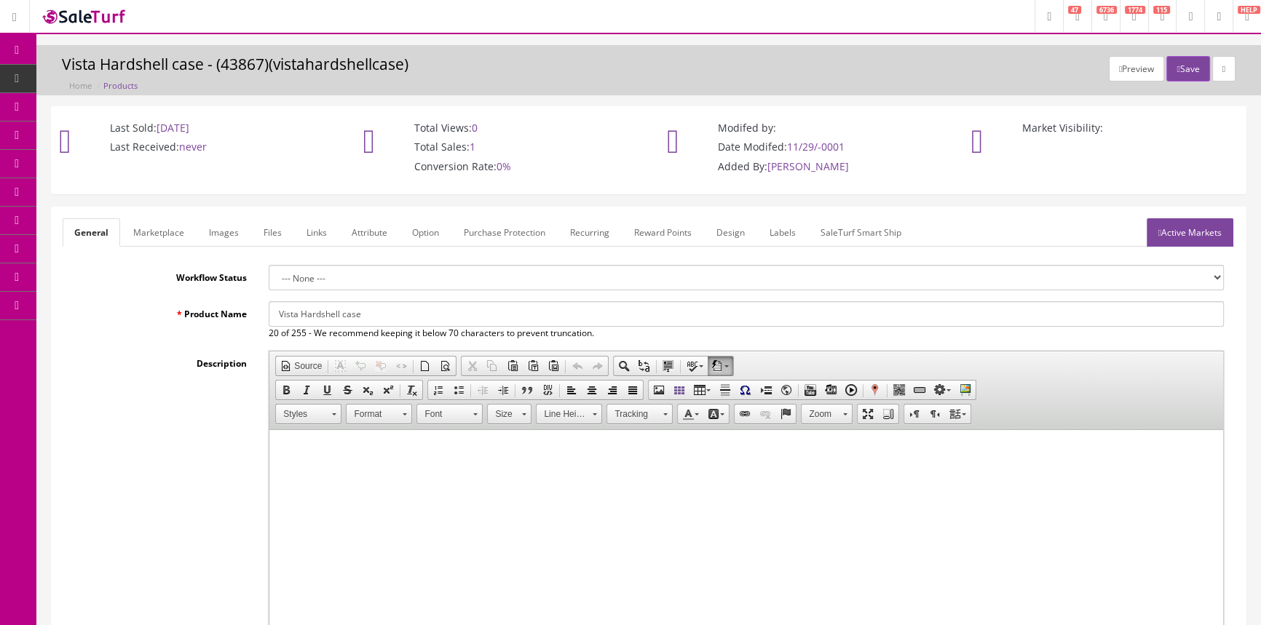
type input "20.00"
click at [174, 234] on link "Marketplace" at bounding box center [159, 232] width 74 height 28
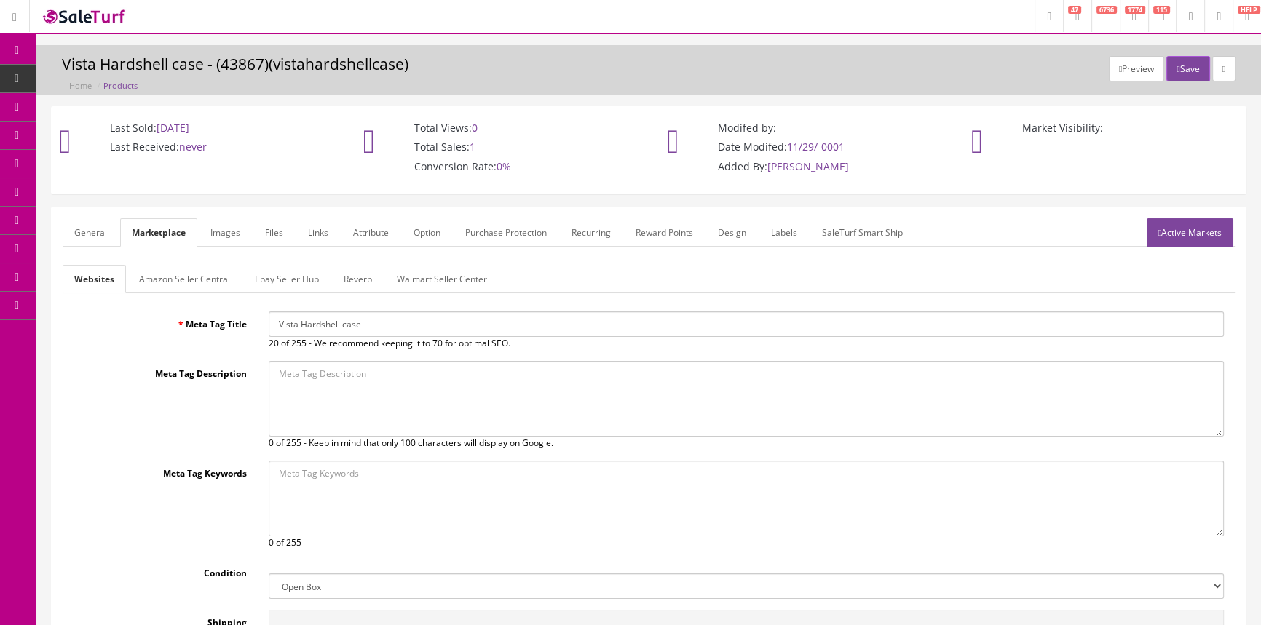
click at [782, 227] on link "Labels" at bounding box center [783, 232] width 49 height 28
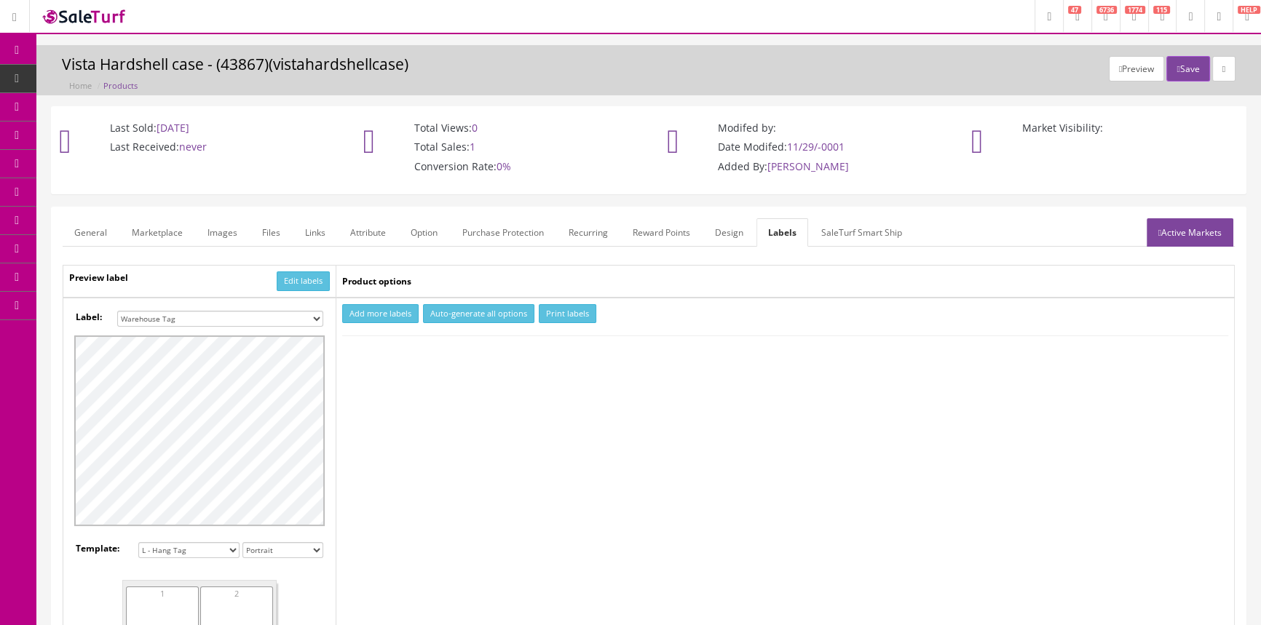
click at [305, 317] on select "Small Label 2 x 1 Label Shoe label 100 barcodes Dymo Label 2 X 1 Sticker Labels…" at bounding box center [220, 319] width 206 height 16
click at [117, 311] on select "Small Label 2 x 1 Label Shoe label 100 barcodes Dymo Label 2 X 1 Sticker Labels…" at bounding box center [220, 319] width 206 height 16
click at [384, 313] on button "Add more labels" at bounding box center [380, 314] width 76 height 20
click at [261, 314] on select "Small Label 2 x 1 Label Shoe label 100 barcodes Dymo Label 2 X 1 Sticker Labels…" at bounding box center [220, 319] width 206 height 16
select select "16"
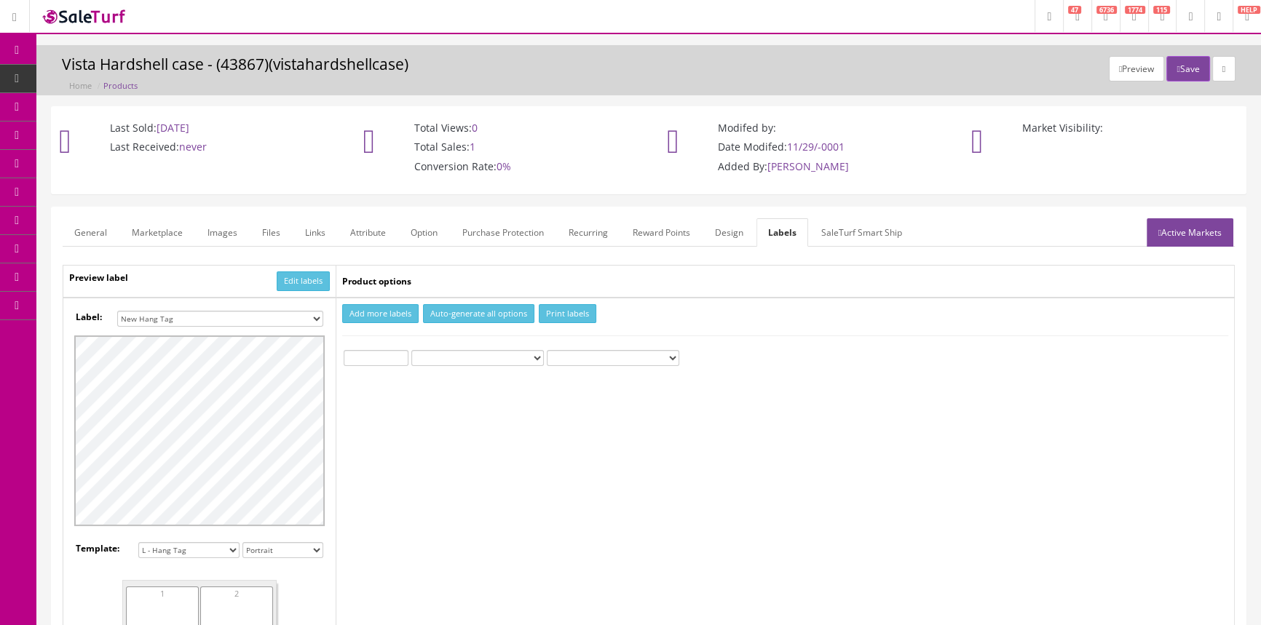
click at [117, 311] on select "Small Label 2 x 1 Label Shoe label 100 barcodes Dymo Label 2 X 1 Sticker Labels…" at bounding box center [220, 319] width 206 height 16
drag, startPoint x: 400, startPoint y: 354, endPoint x: 520, endPoint y: 319, distance: 125.1
type input "1"
click at [400, 353] on input "1" at bounding box center [376, 358] width 65 height 16
click at [582, 313] on button "Print labels" at bounding box center [567, 314] width 57 height 20
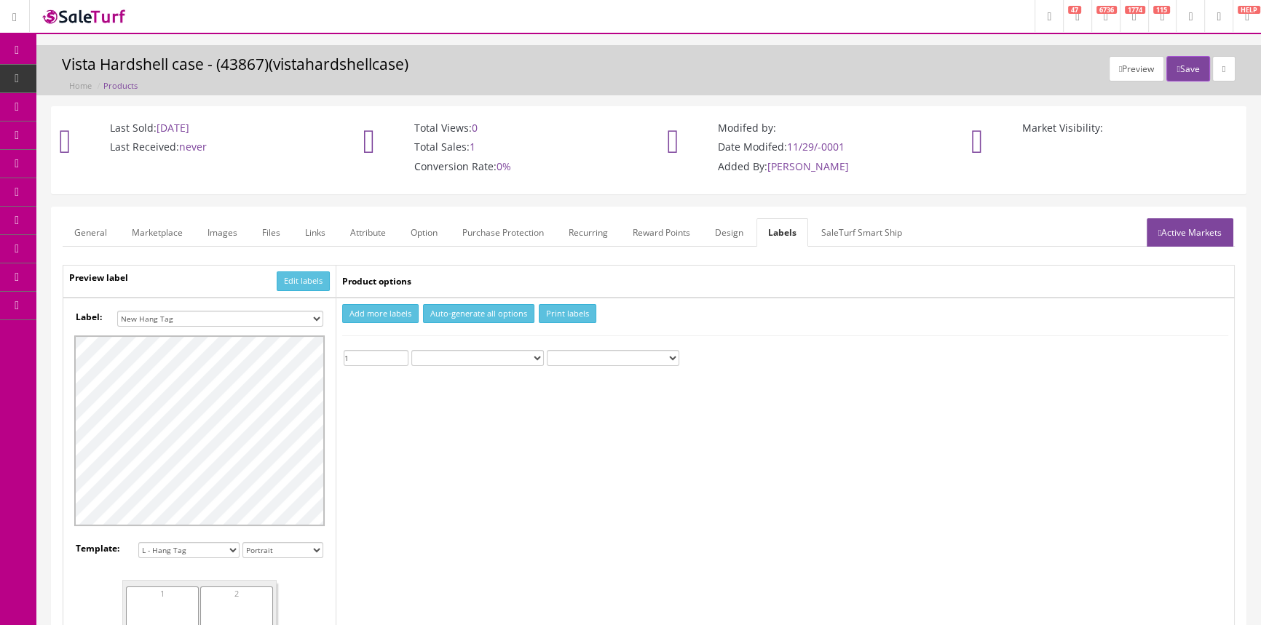
click at [108, 158] on span "Order List" at bounding box center [107, 163] width 40 height 12
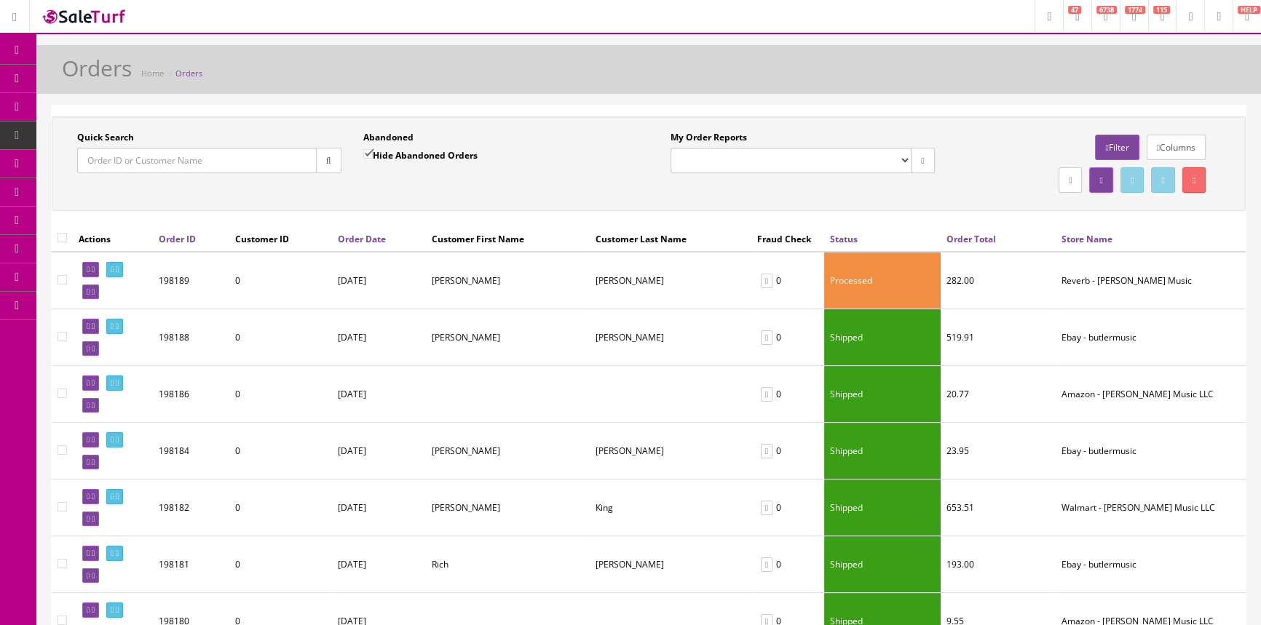
drag, startPoint x: 238, startPoint y: 155, endPoint x: 328, endPoint y: 188, distance: 96.0
click at [239, 155] on input "Quick Search" at bounding box center [196, 160] width 239 height 25
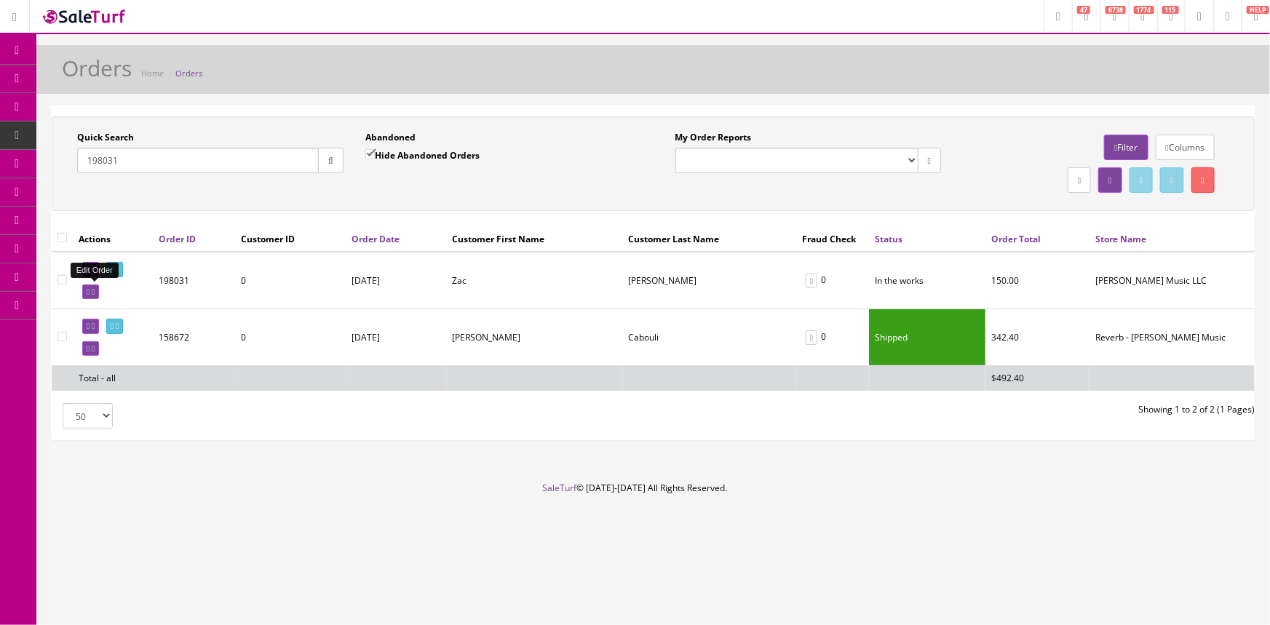
type input "198031"
click at [85, 292] on link at bounding box center [90, 292] width 17 height 15
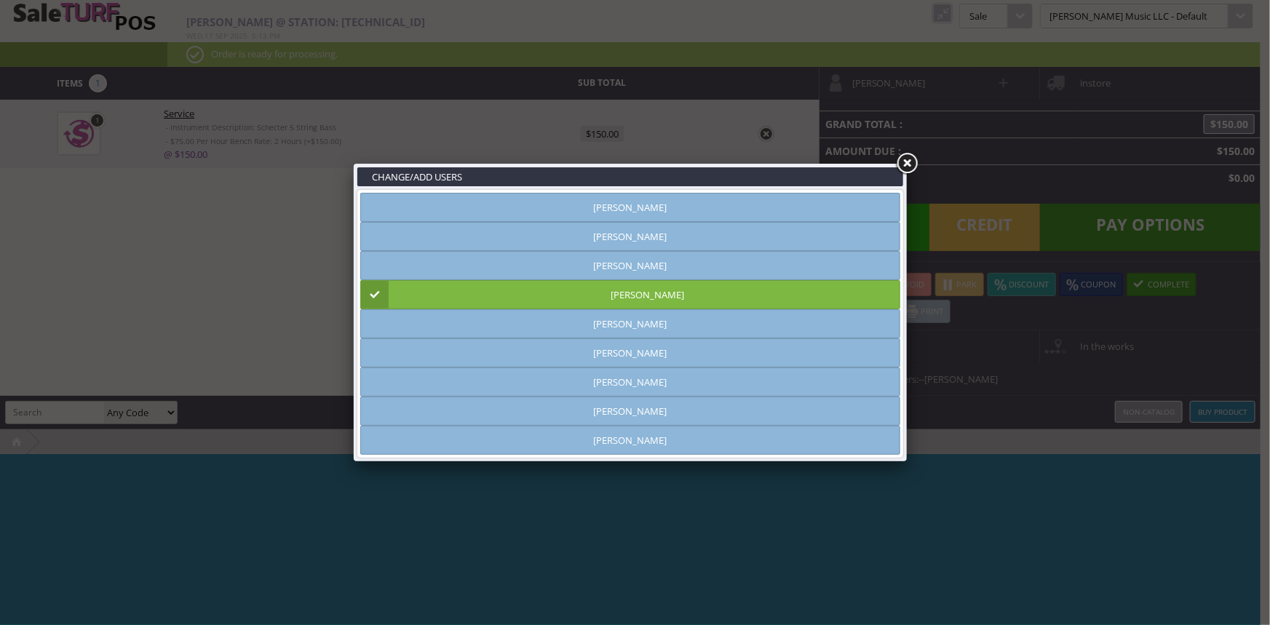
type input "amber helgren"
click at [905, 160] on link at bounding box center [907, 164] width 26 height 26
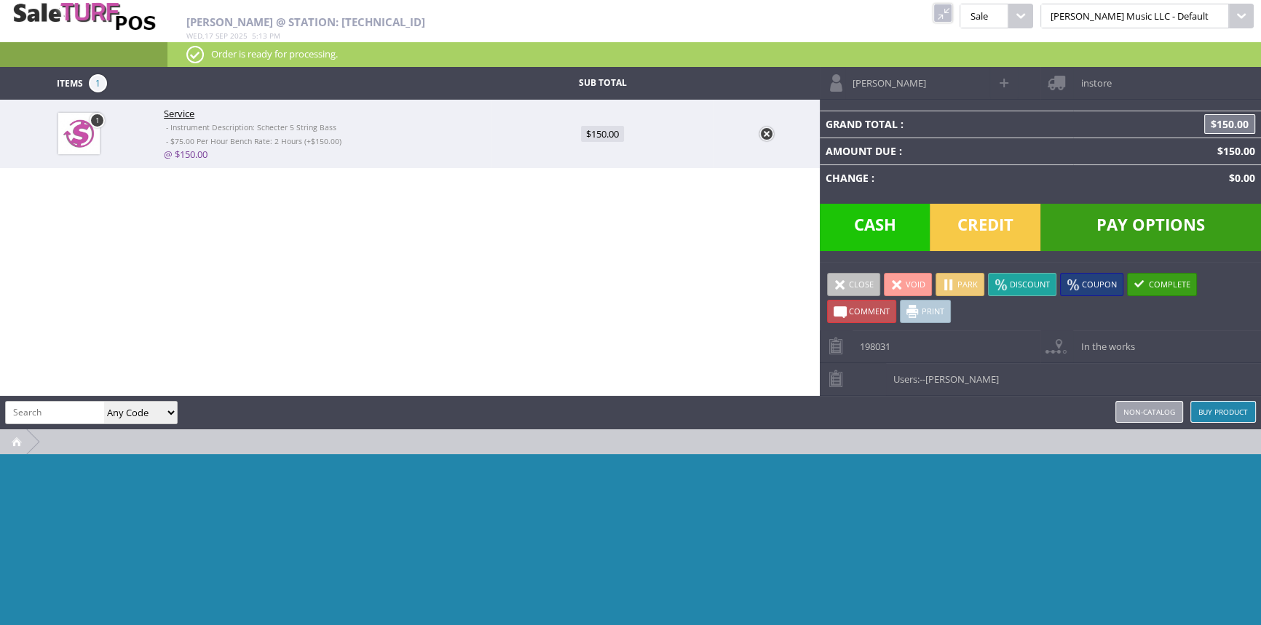
click at [986, 224] on span "Credit" at bounding box center [984, 227] width 111 height 47
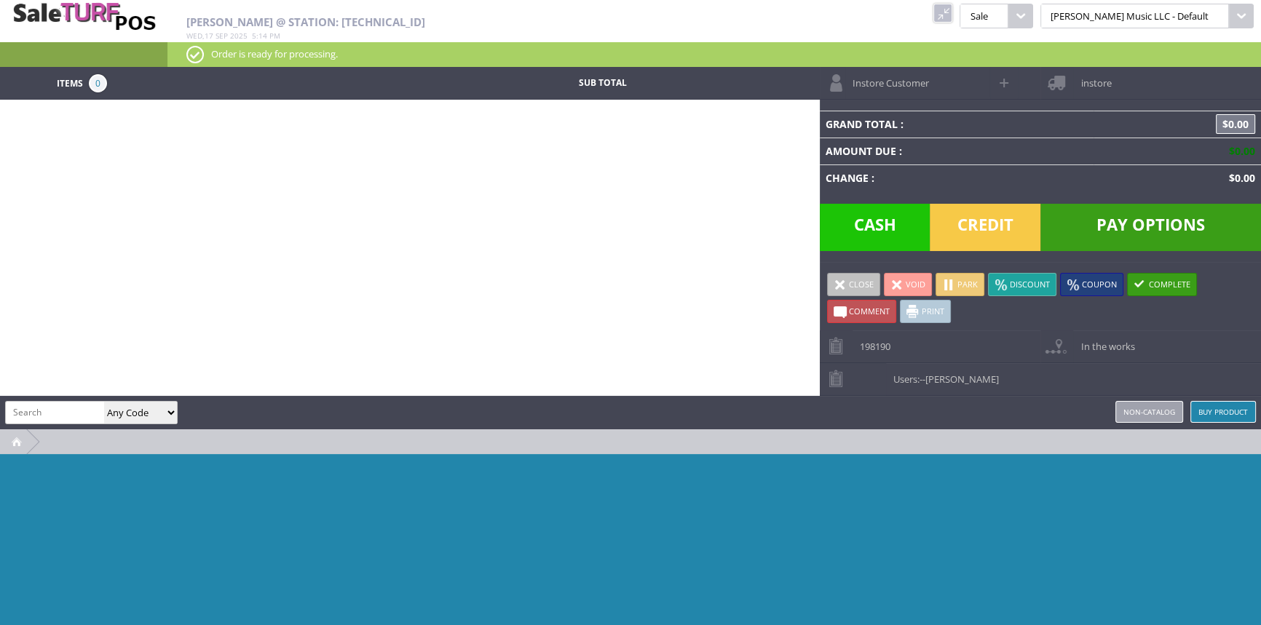
click at [952, 13] on link at bounding box center [942, 13] width 19 height 19
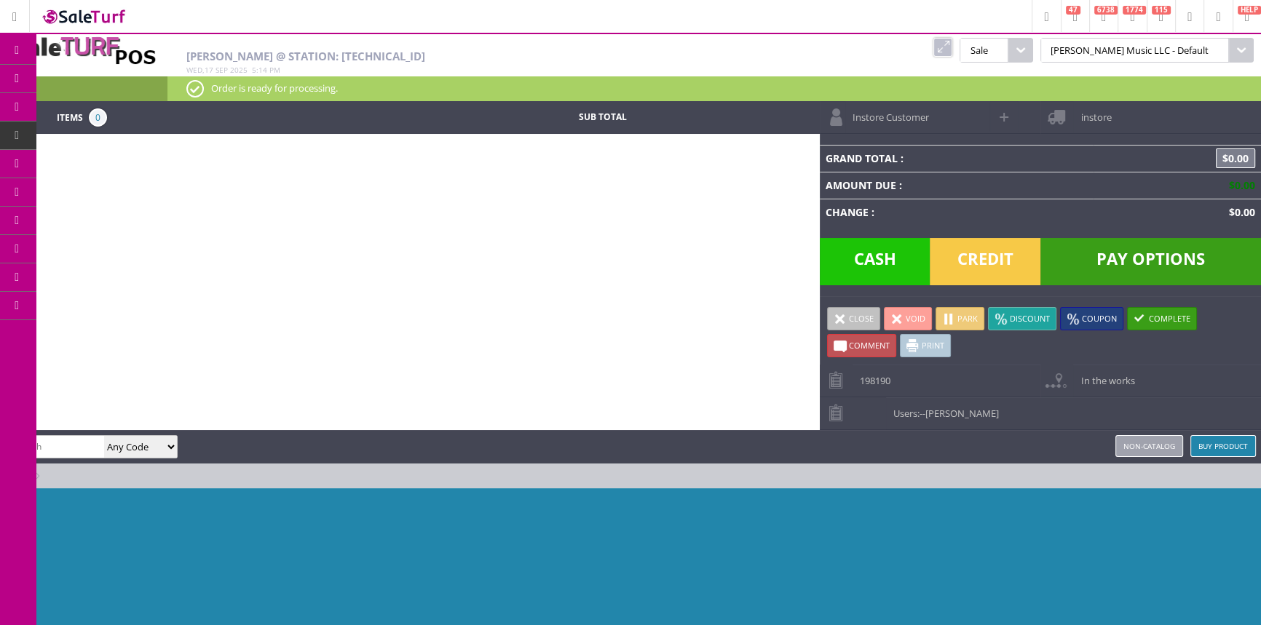
click at [131, 131] on span "POS Console" at bounding box center [114, 135] width 55 height 13
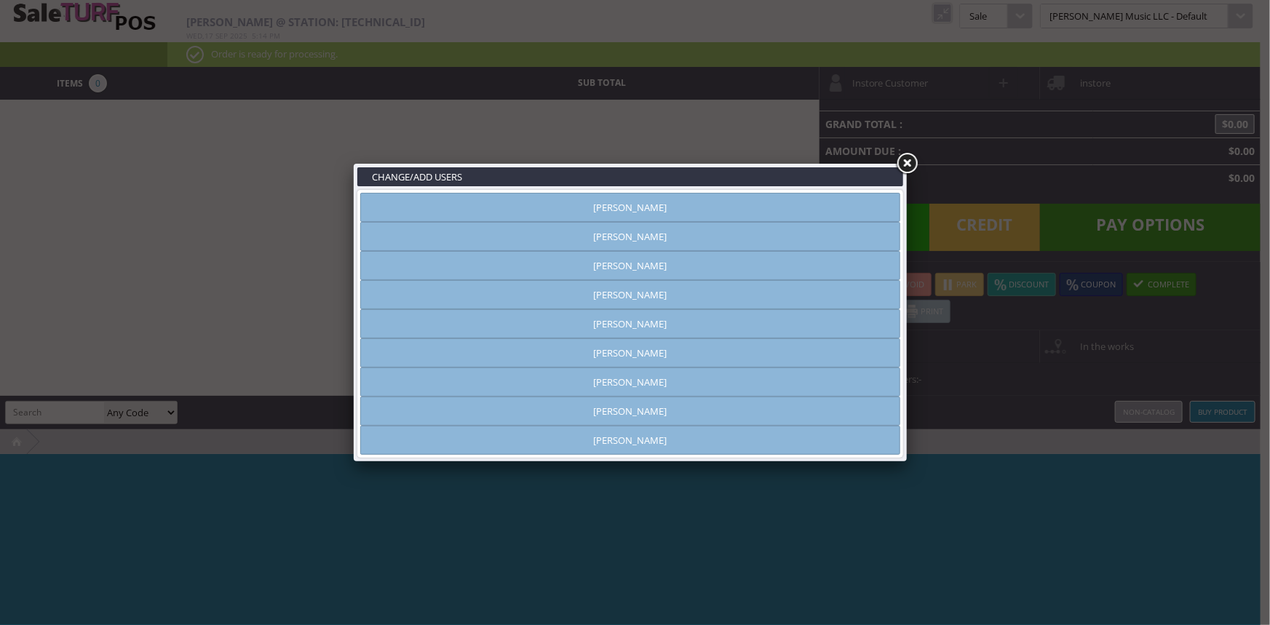
type input "[PERSON_NAME]"
drag, startPoint x: 806, startPoint y: 210, endPoint x: 817, endPoint y: 199, distance: 16.0
click at [807, 210] on link "[PERSON_NAME]" at bounding box center [630, 207] width 540 height 29
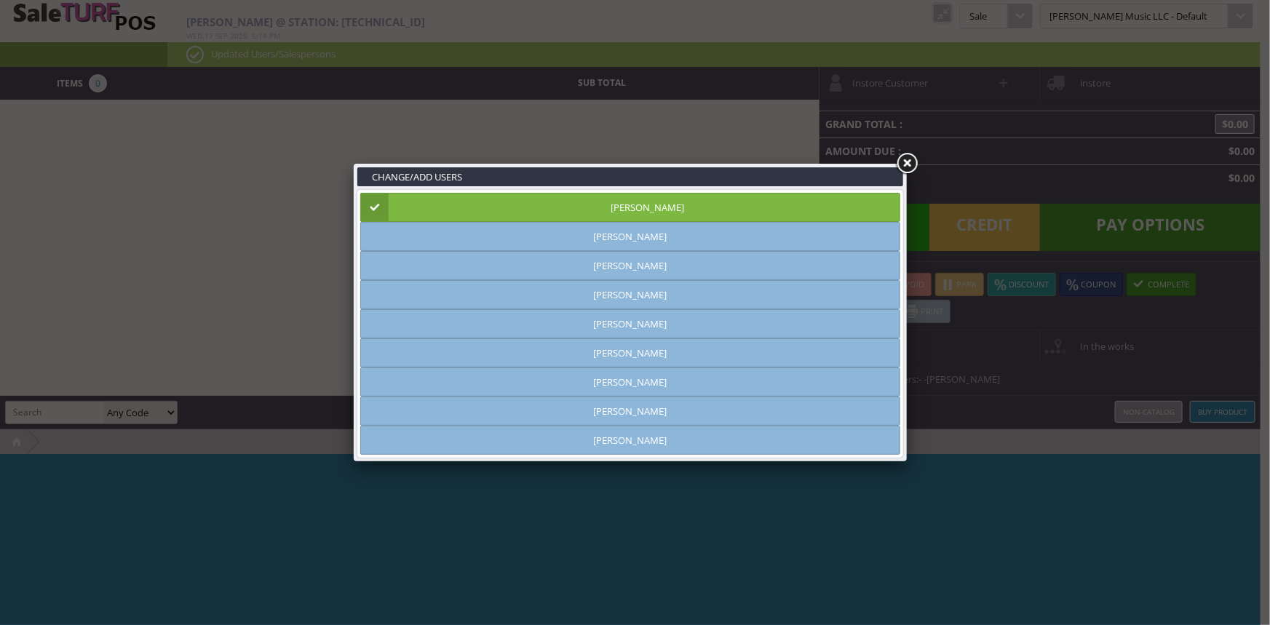
click at [909, 164] on link at bounding box center [907, 164] width 26 height 26
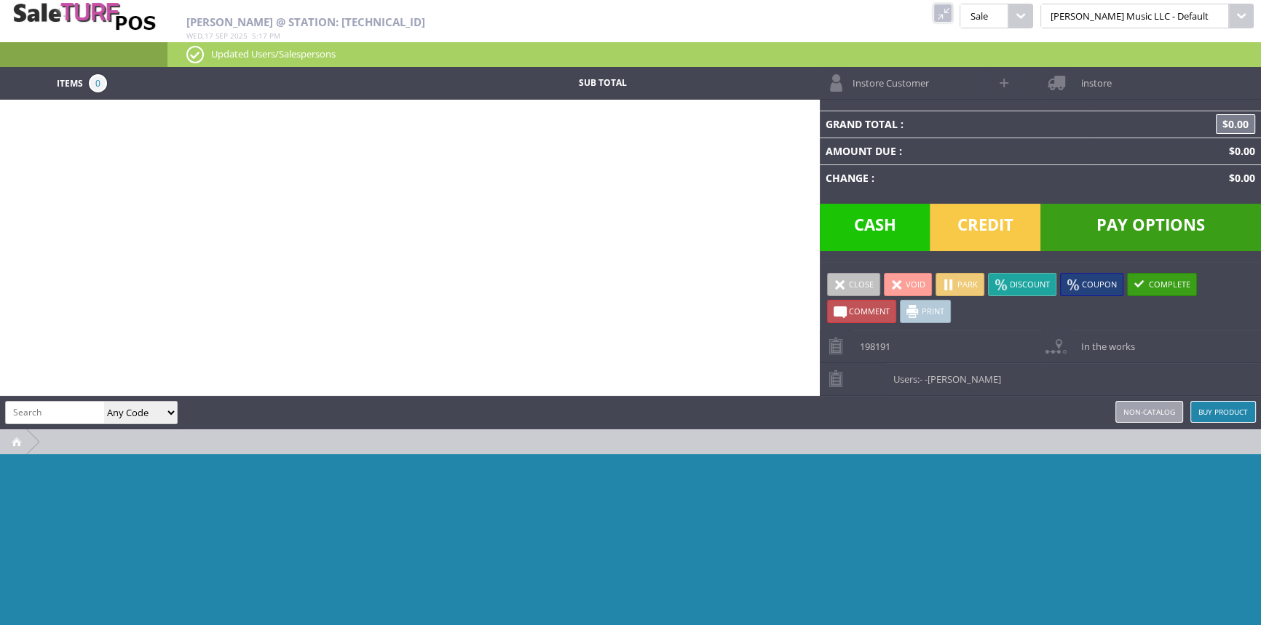
click at [952, 15] on link at bounding box center [942, 13] width 19 height 19
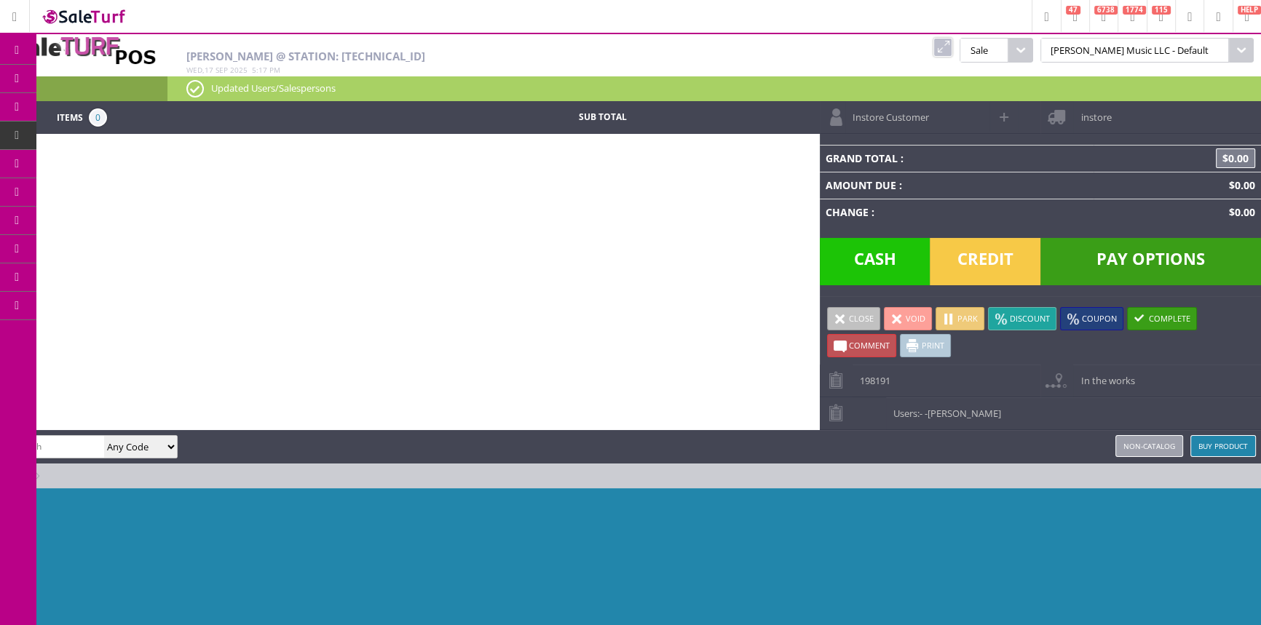
click at [84, 74] on icon at bounding box center [76, 79] width 15 height 12
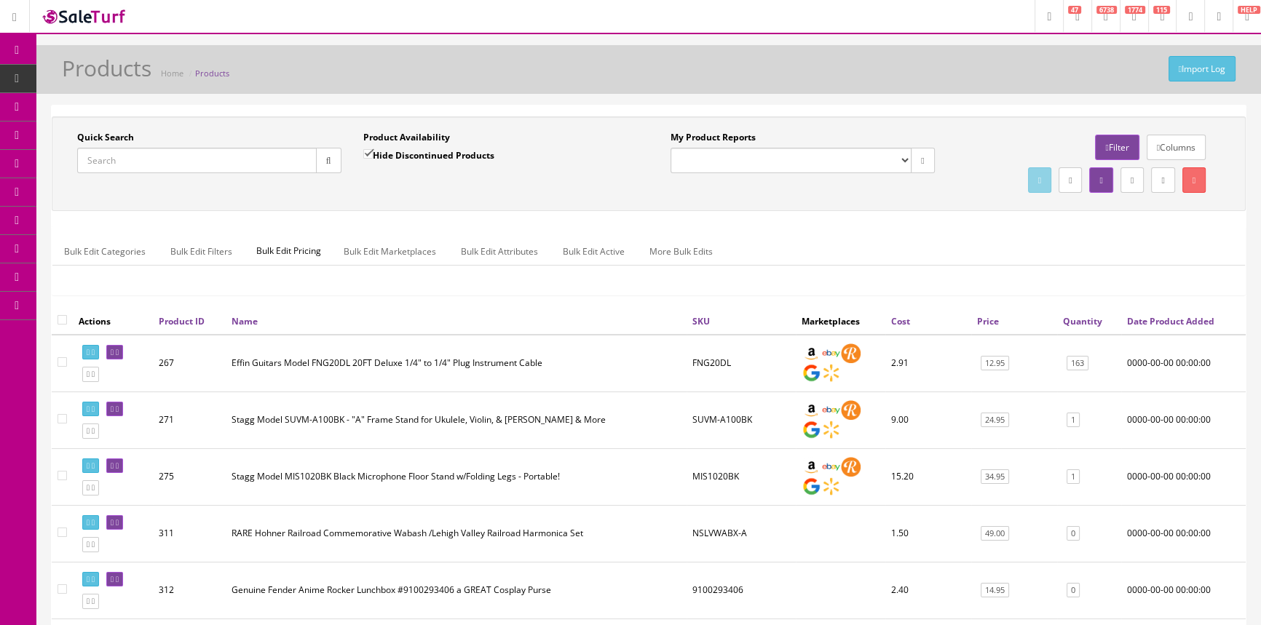
click at [158, 158] on input "Quick Search" at bounding box center [196, 160] width 239 height 25
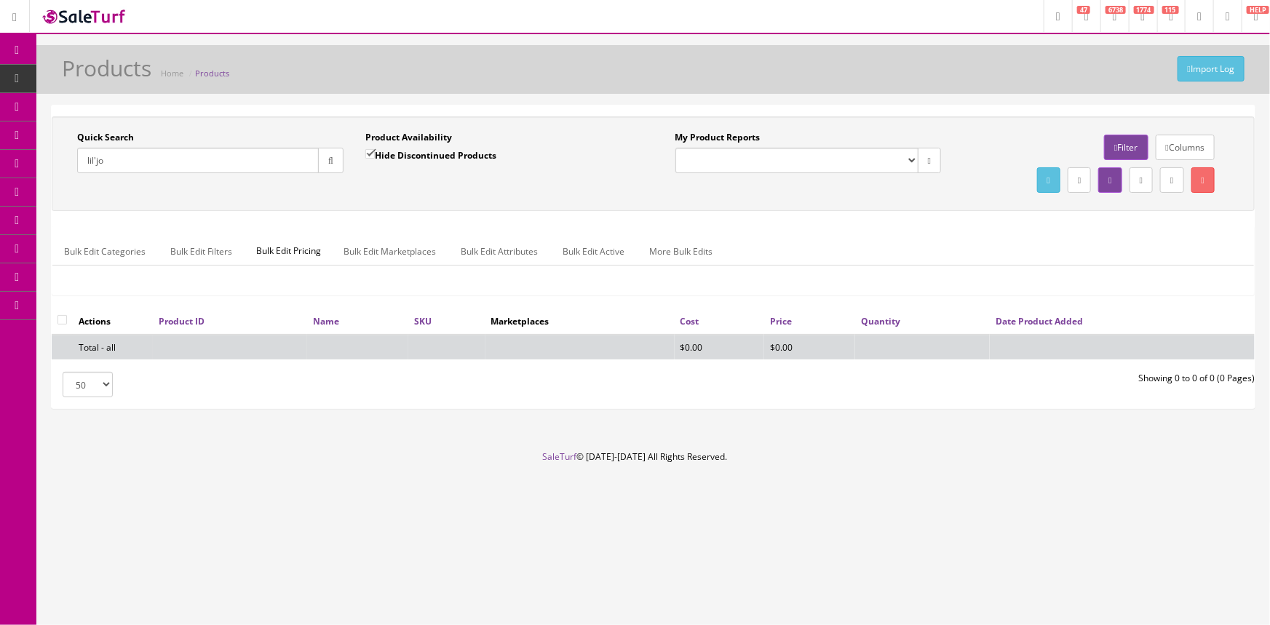
type input "lil'jo"
click at [370, 154] on input "Hide Discontinued Products" at bounding box center [369, 153] width 9 height 9
checkbox input "false"
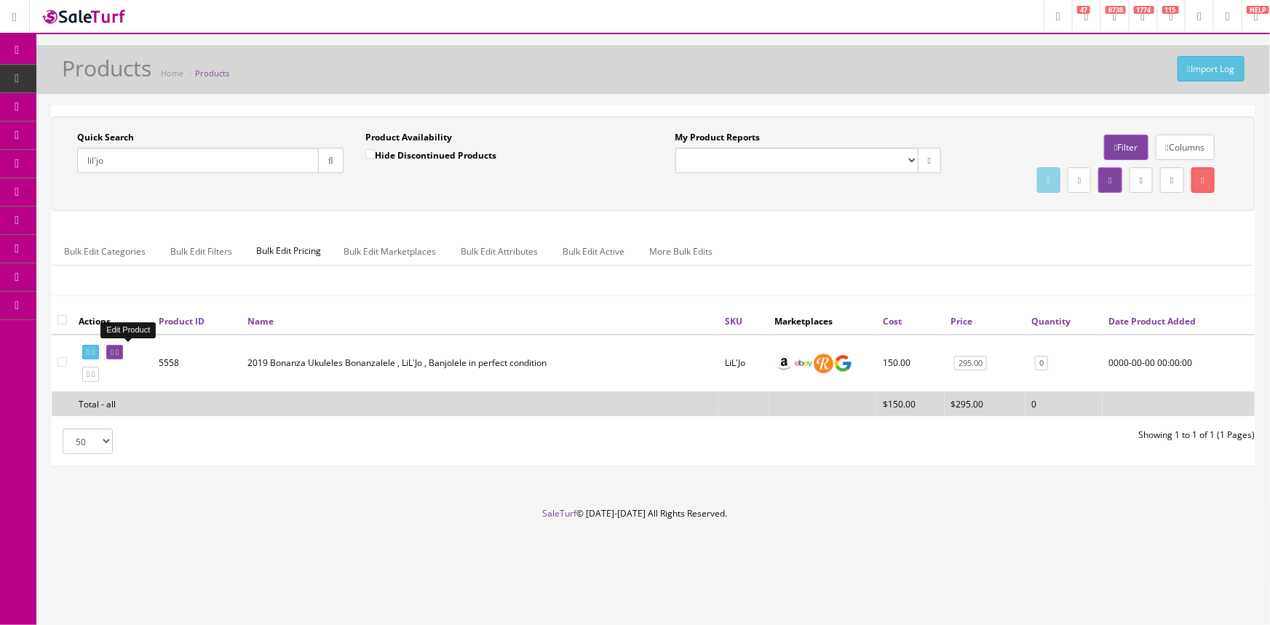
click at [119, 352] on icon at bounding box center [117, 353] width 3 height 8
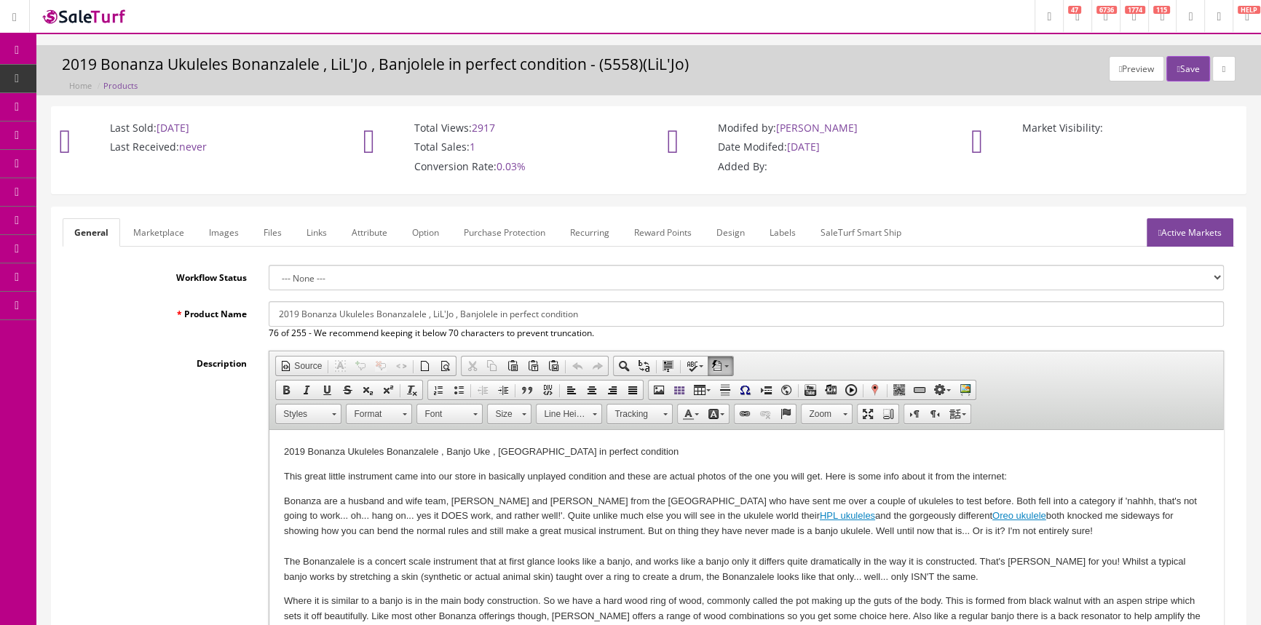
click at [208, 230] on link "Images" at bounding box center [223, 232] width 53 height 28
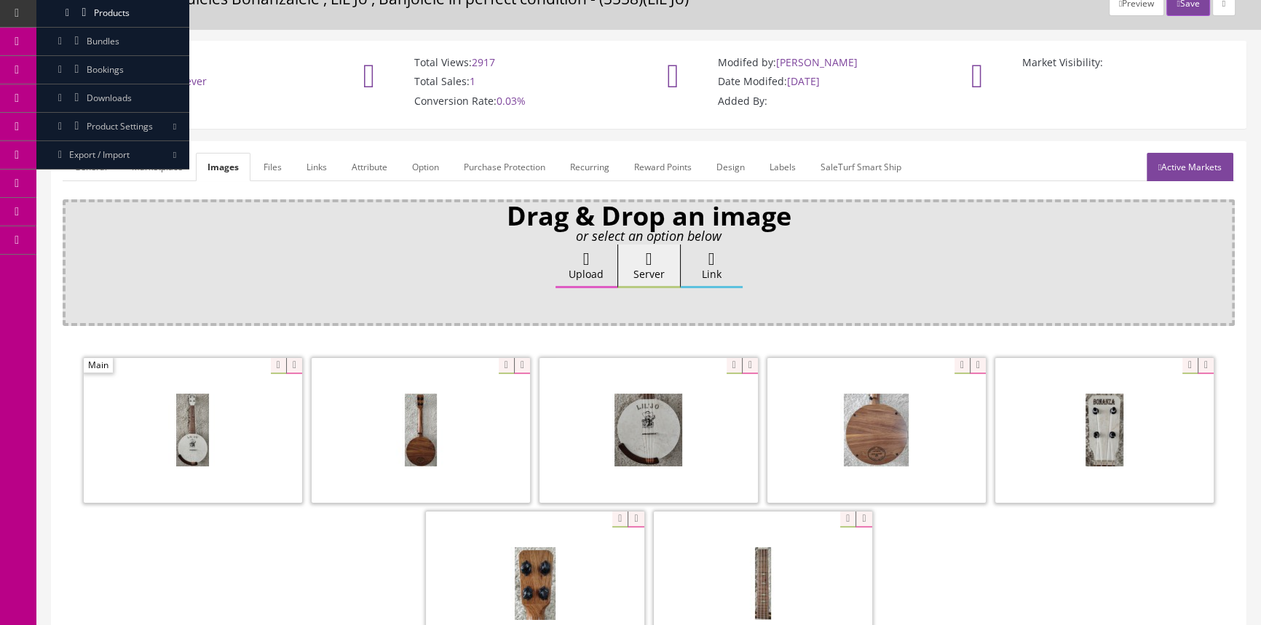
scroll to position [132, 0]
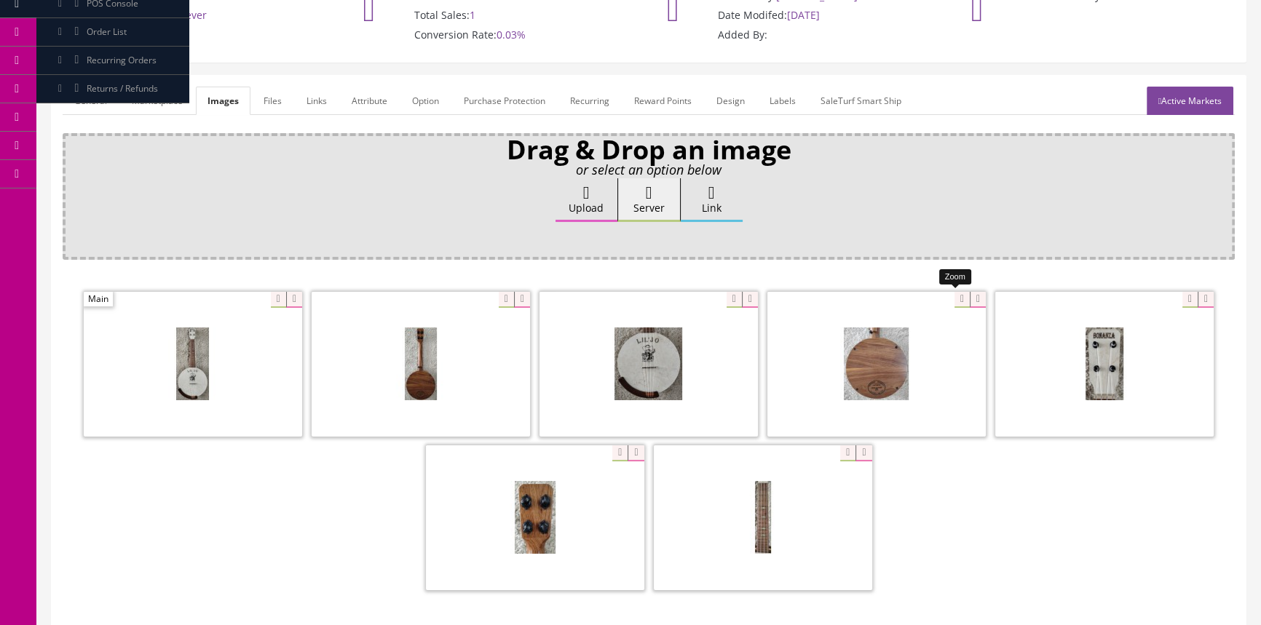
click at [949, 292] on div at bounding box center [876, 364] width 218 height 146
click at [983, 531] on div at bounding box center [649, 442] width 1172 height 307
click at [103, 106] on link "General" at bounding box center [91, 101] width 56 height 28
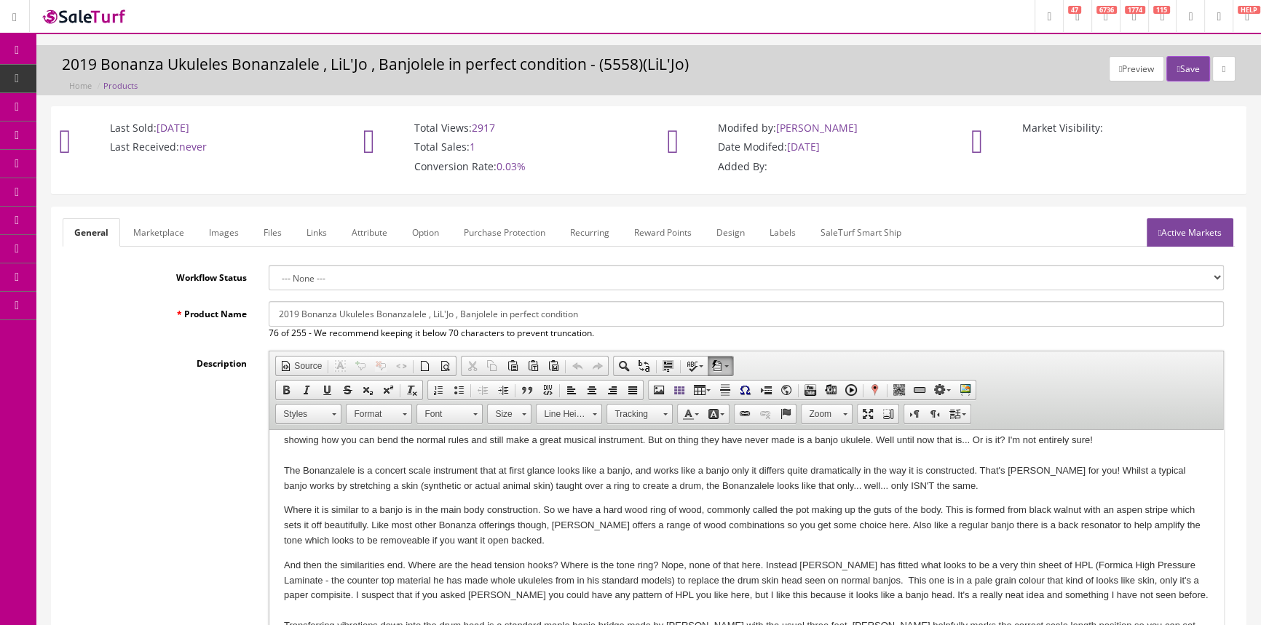
scroll to position [0, 0]
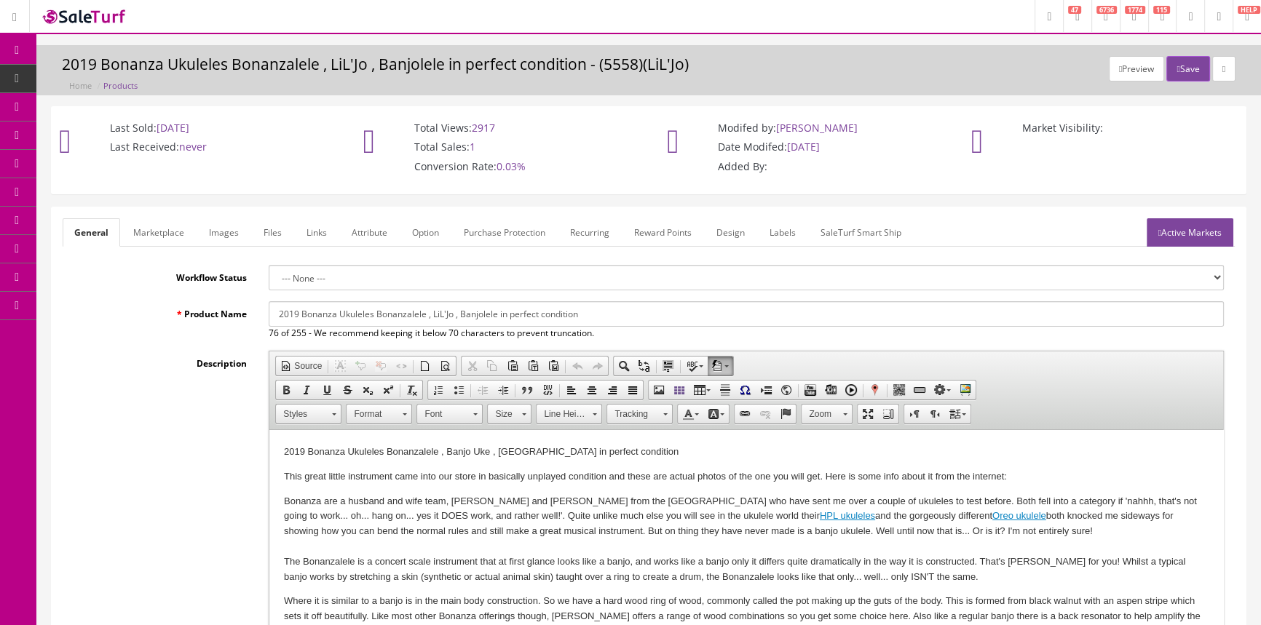
click at [204, 237] on link "Images" at bounding box center [223, 232] width 53 height 28
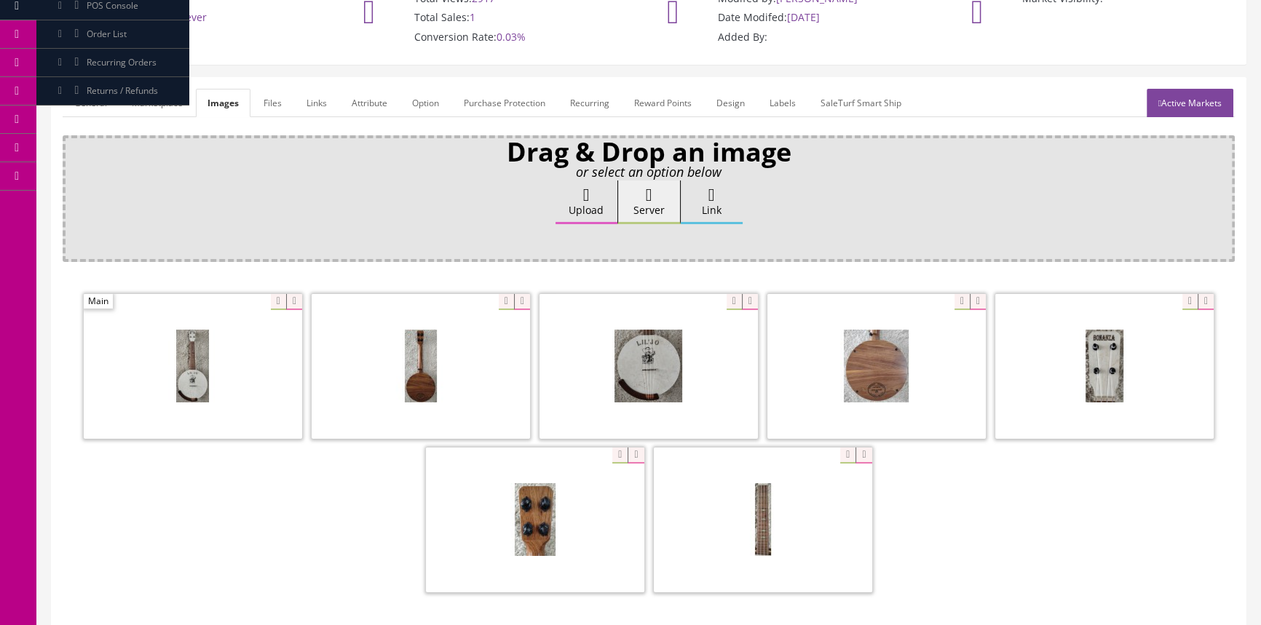
scroll to position [132, 0]
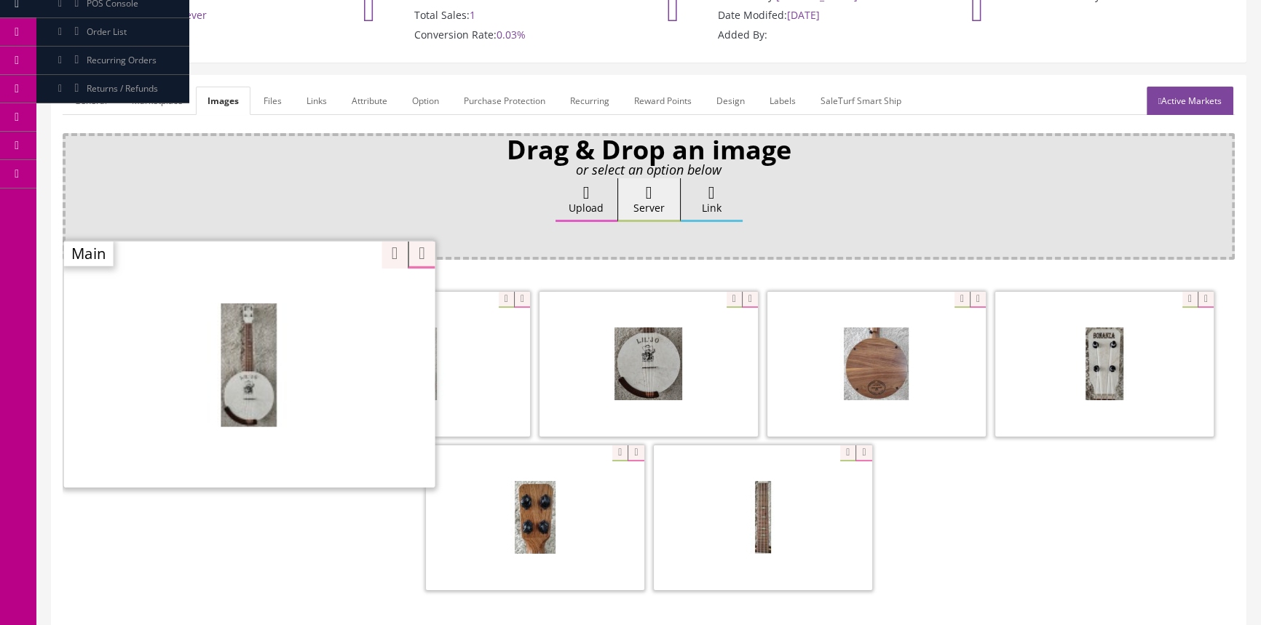
click at [262, 296] on div "Zoom" at bounding box center [249, 363] width 371 height 247
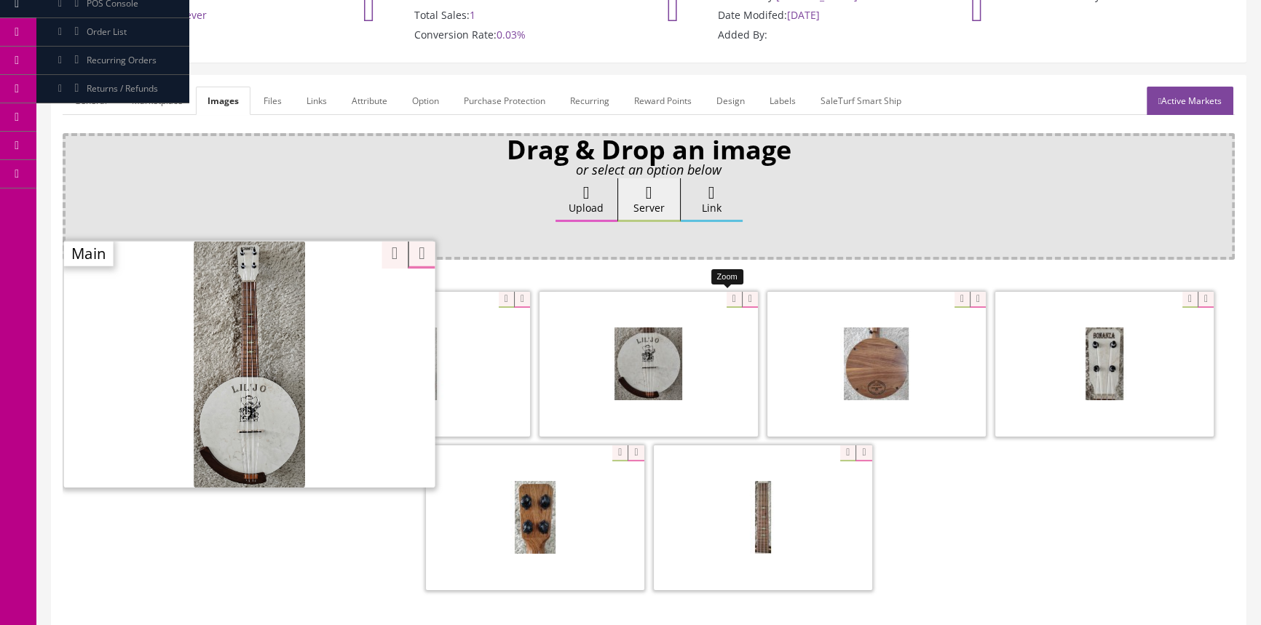
click at [726, 296] on div at bounding box center [648, 364] width 218 height 146
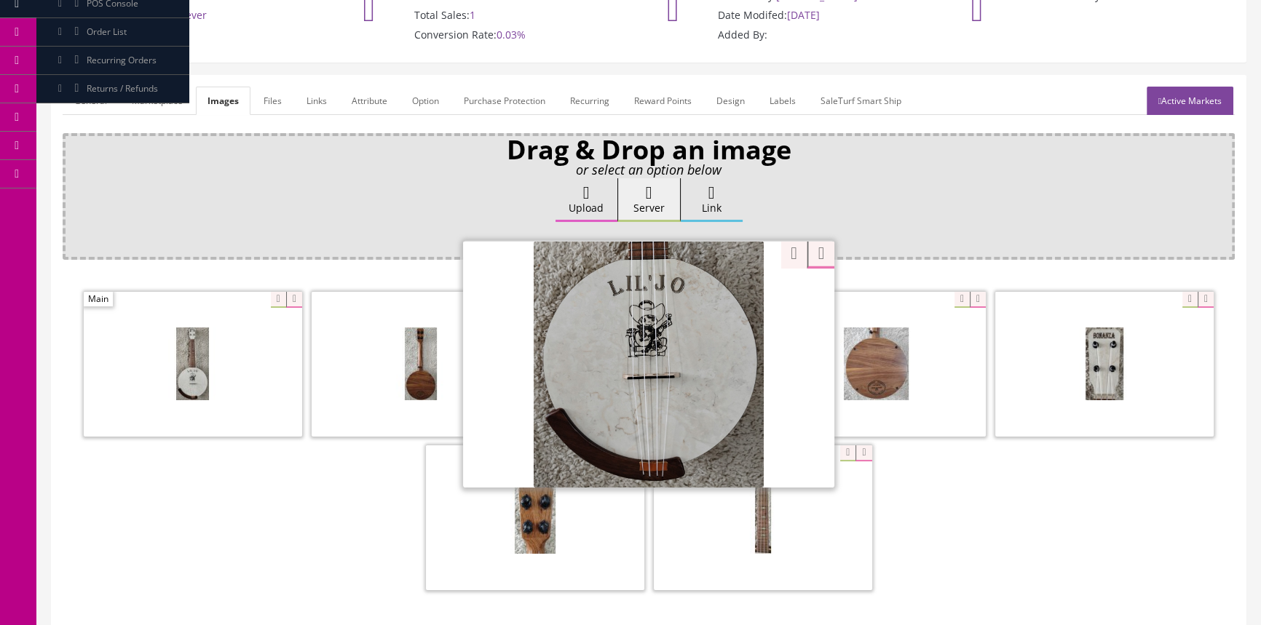
click at [1039, 487] on div at bounding box center [649, 442] width 1172 height 307
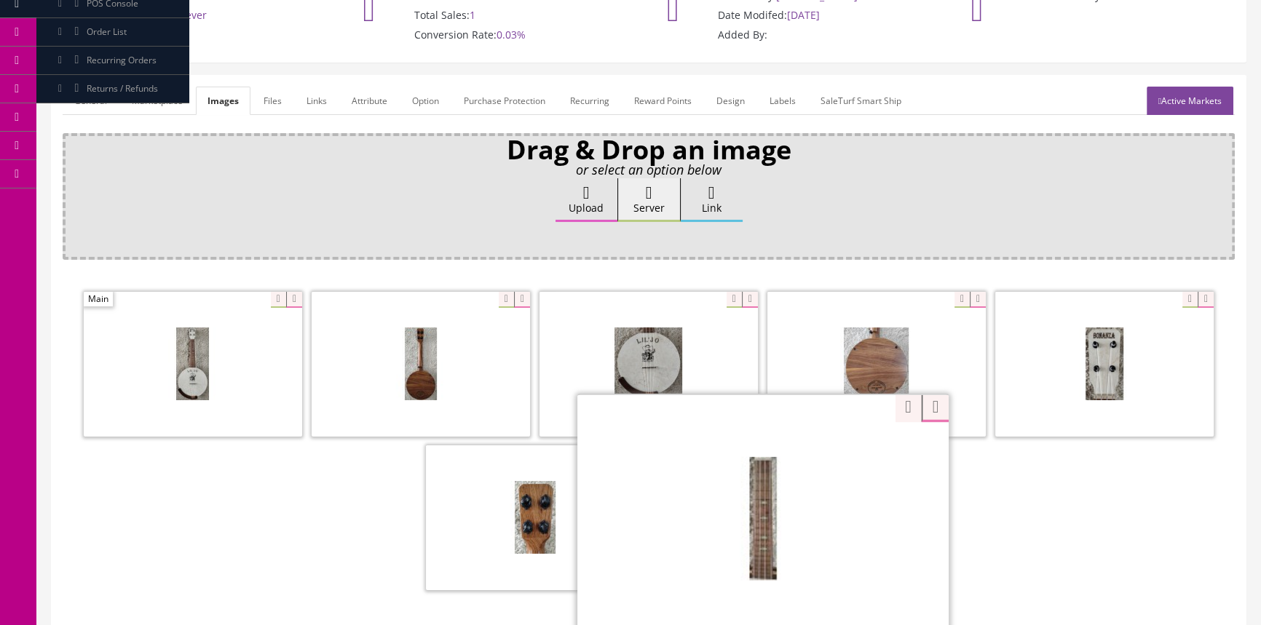
click at [831, 453] on div "Zoom" at bounding box center [762, 517] width 371 height 247
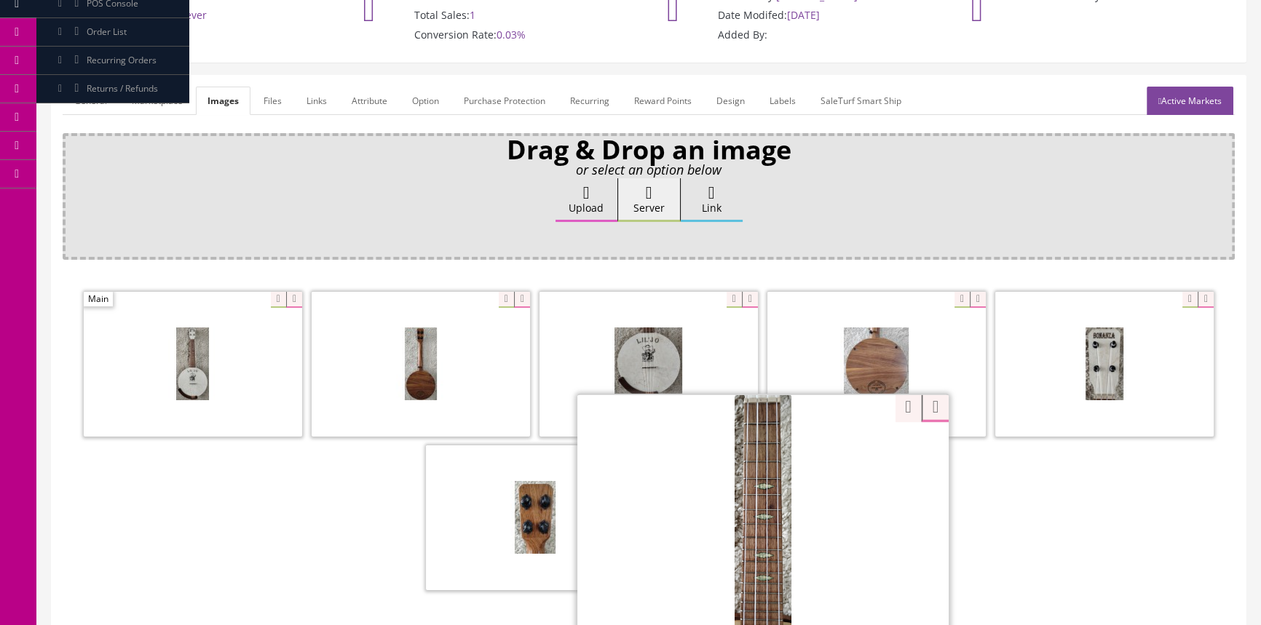
click at [1013, 473] on div at bounding box center [649, 442] width 1172 height 307
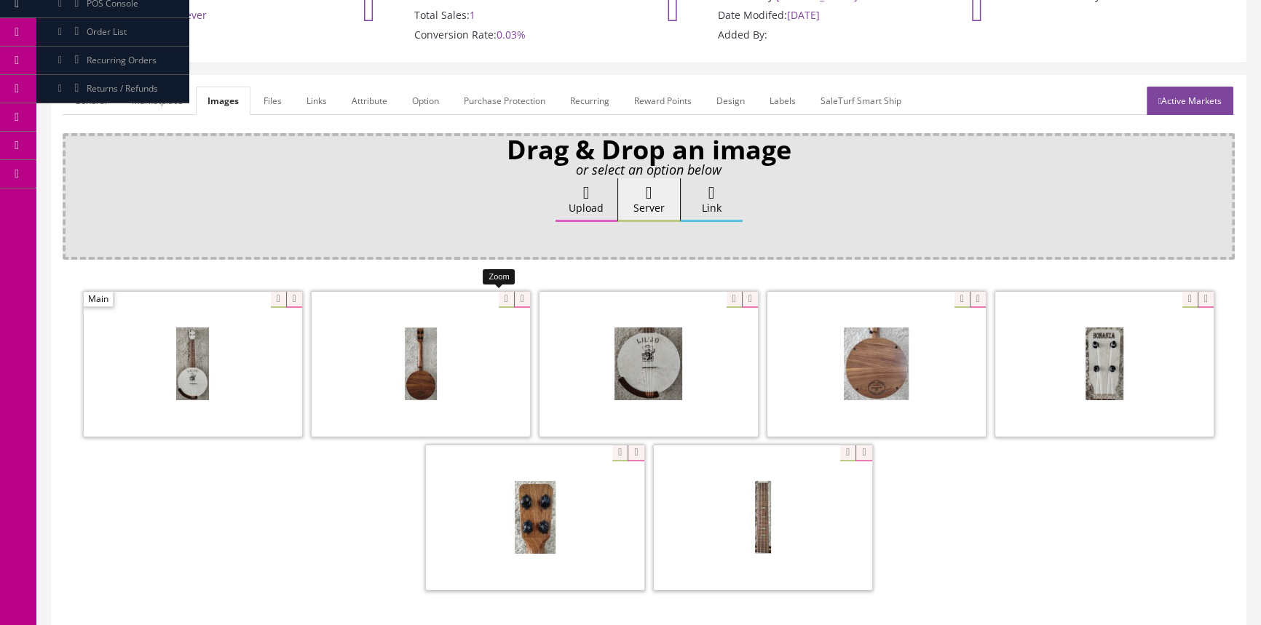
click at [493, 293] on div at bounding box center [421, 364] width 218 height 146
drag, startPoint x: 309, startPoint y: 524, endPoint x: 311, endPoint y: 517, distance: 7.6
click at [309, 523] on div at bounding box center [649, 442] width 1172 height 307
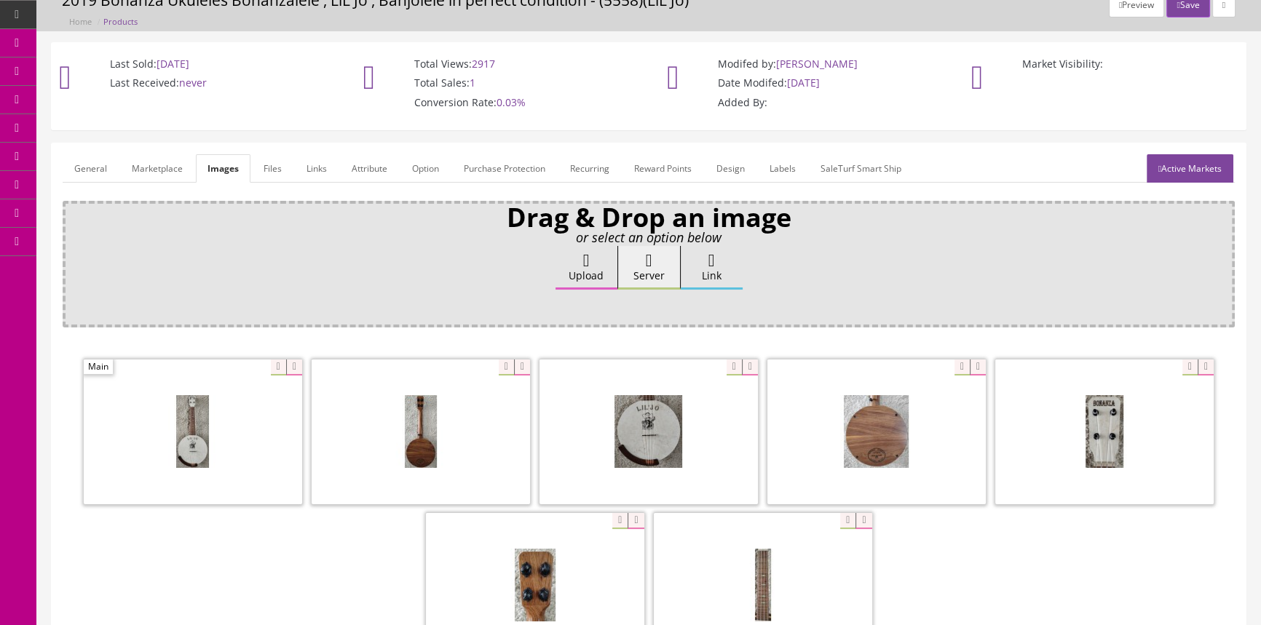
scroll to position [0, 0]
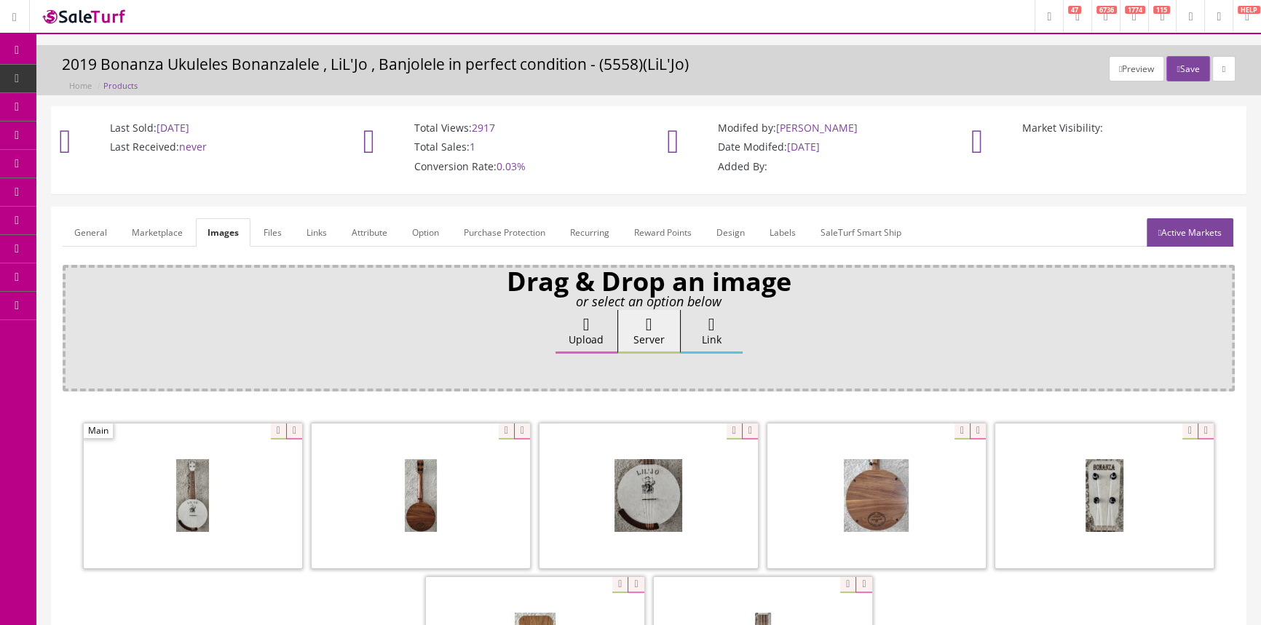
click at [109, 79] on span "Products" at bounding box center [112, 78] width 36 height 12
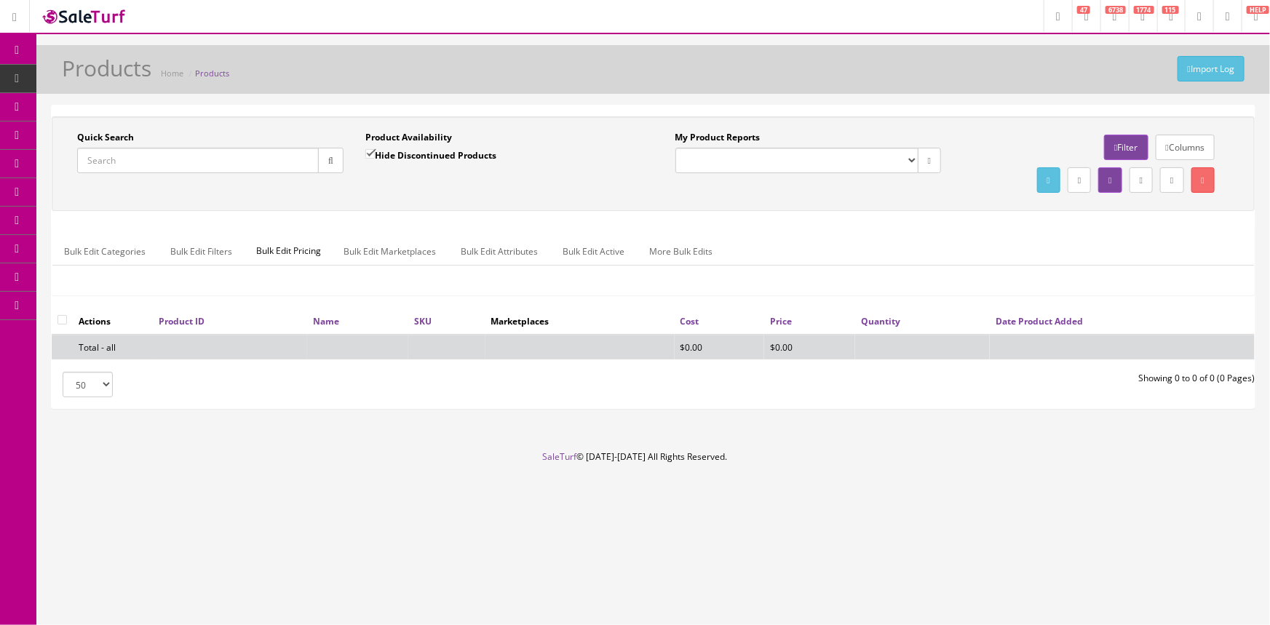
click at [120, 164] on input "Quick Search" at bounding box center [198, 160] width 242 height 25
type input "goliath"
click at [369, 154] on input "Hide Discontinued Products" at bounding box center [369, 153] width 9 height 9
checkbox input "false"
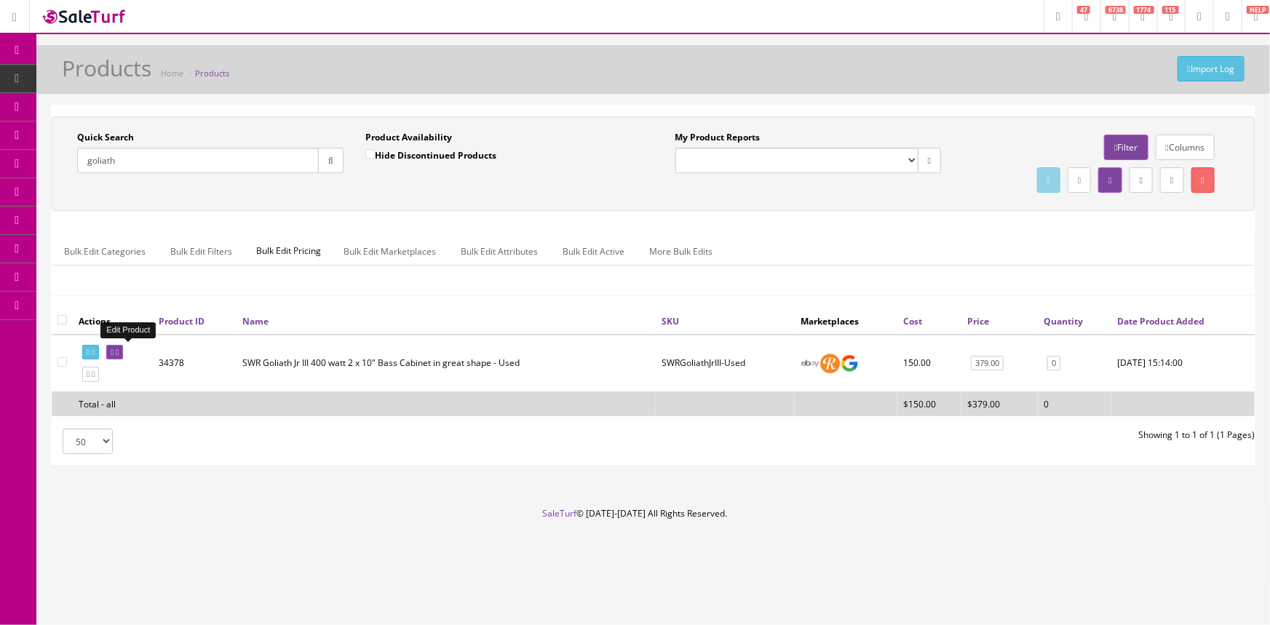
click at [114, 350] on icon at bounding box center [112, 353] width 3 height 8
